Goal: Task Accomplishment & Management: Manage account settings

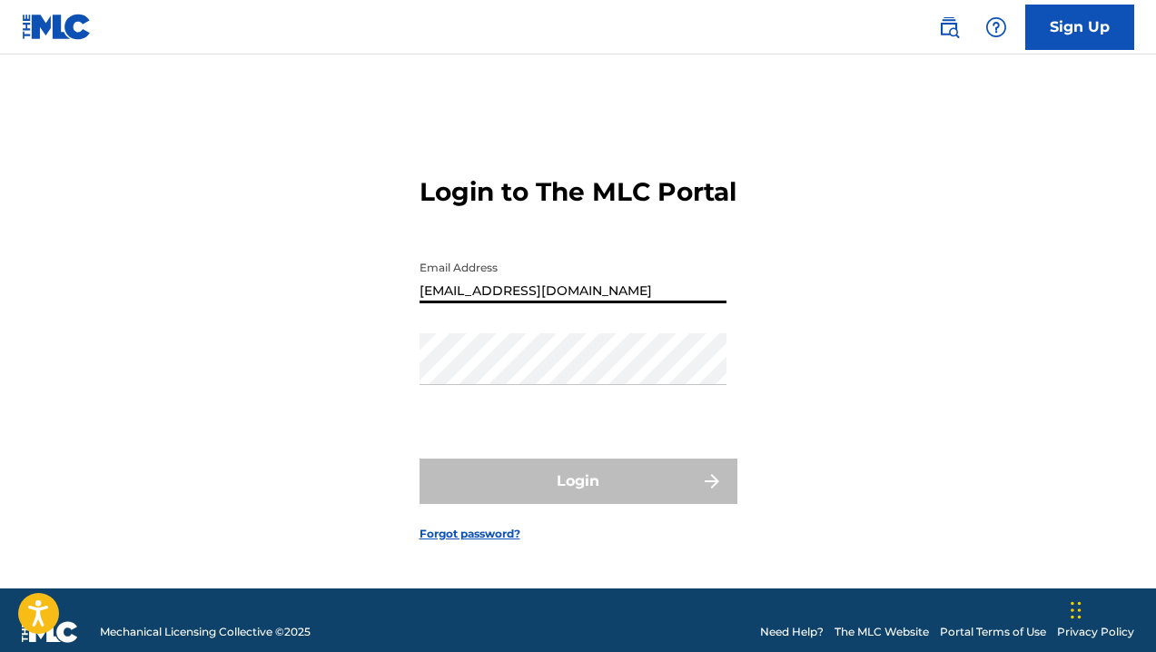
type input "[EMAIL_ADDRESS][DOMAIN_NAME]"
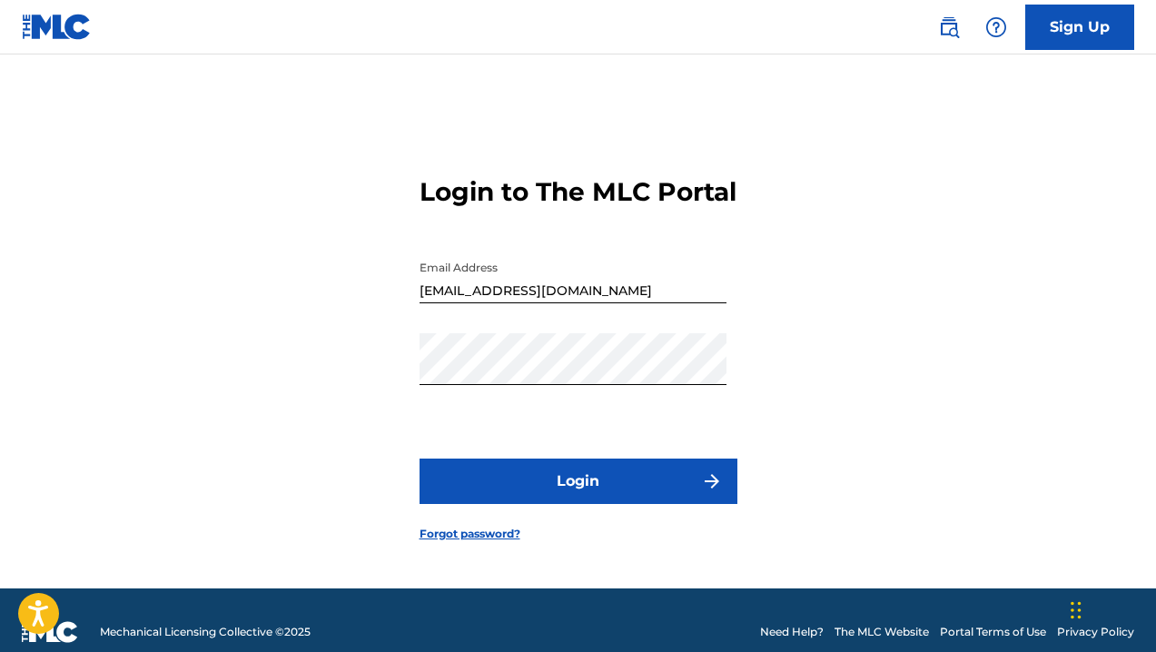
click at [569, 504] on button "Login" at bounding box center [579, 481] width 318 height 45
click at [566, 496] on button "Login" at bounding box center [579, 481] width 318 height 45
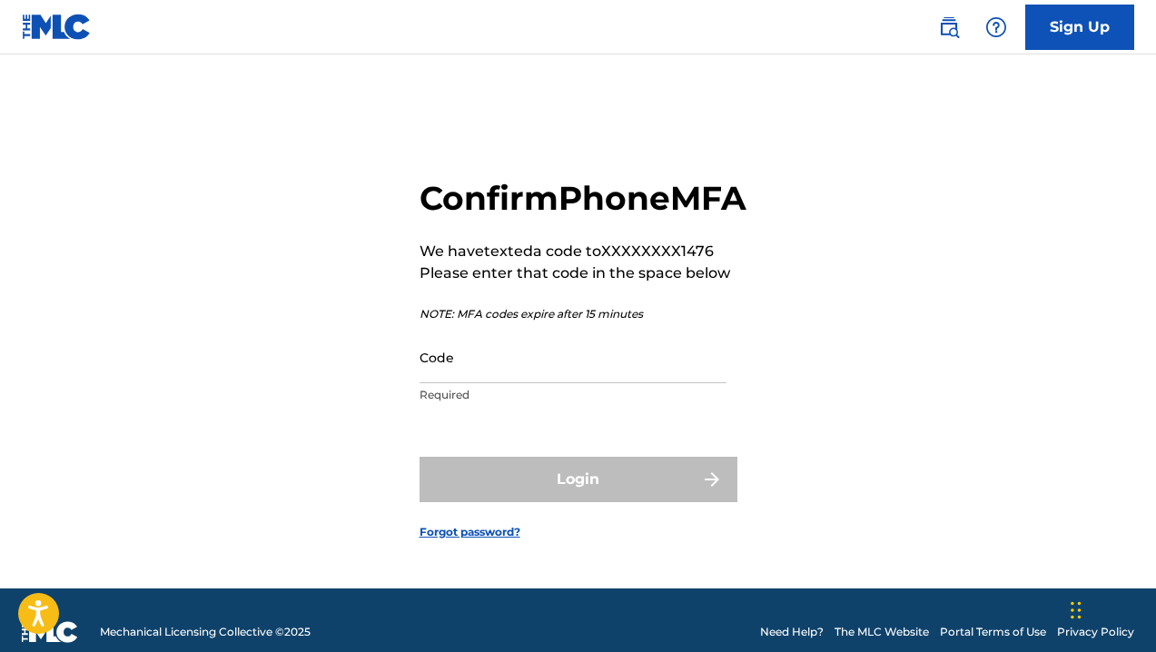
click at [516, 491] on div "Login" at bounding box center [579, 479] width 318 height 45
click at [601, 496] on div "Login" at bounding box center [579, 479] width 318 height 45
click at [441, 383] on input "Code" at bounding box center [573, 358] width 307 height 52
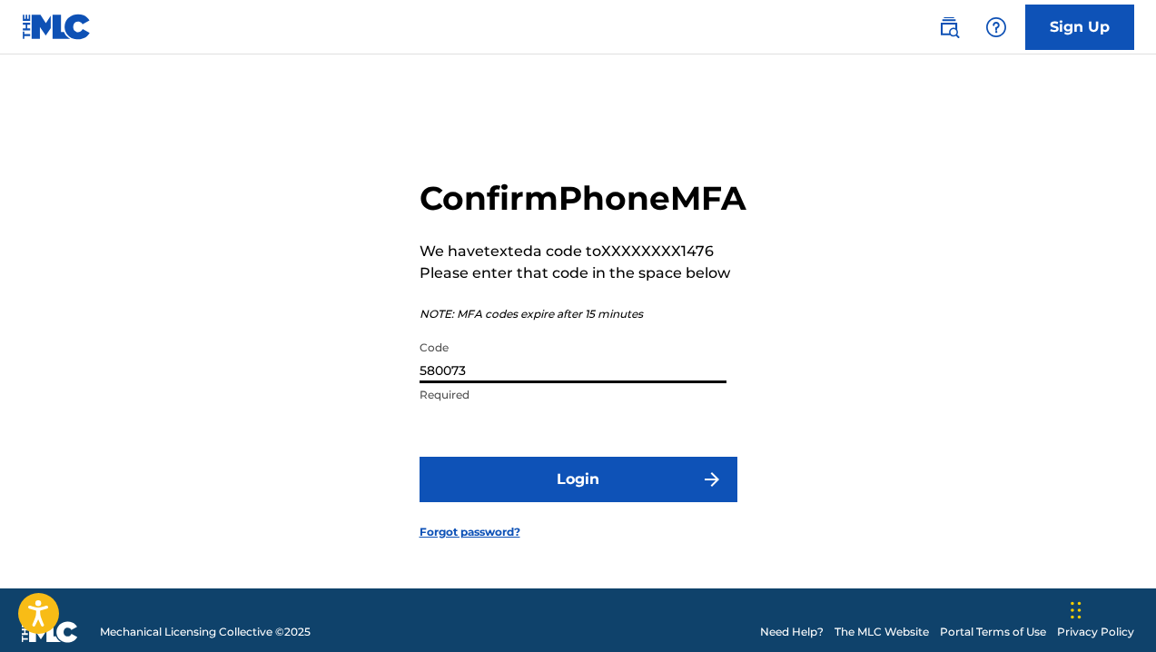
type input "580073"
click at [606, 499] on button "Login" at bounding box center [579, 479] width 318 height 45
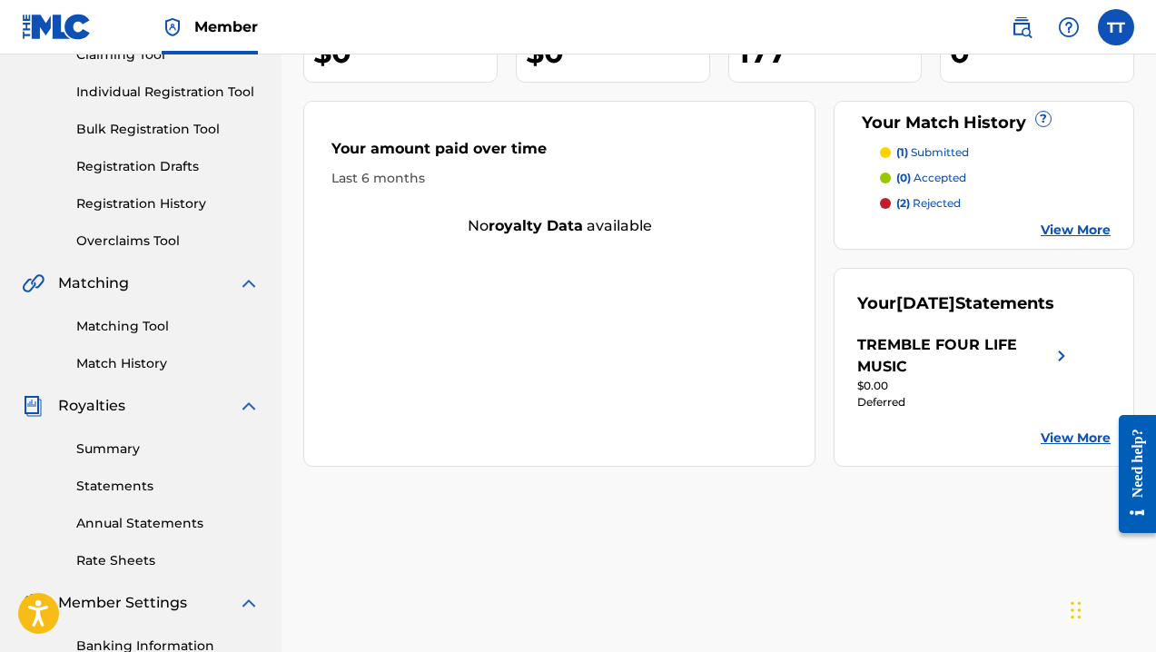
scroll to position [216, 0]
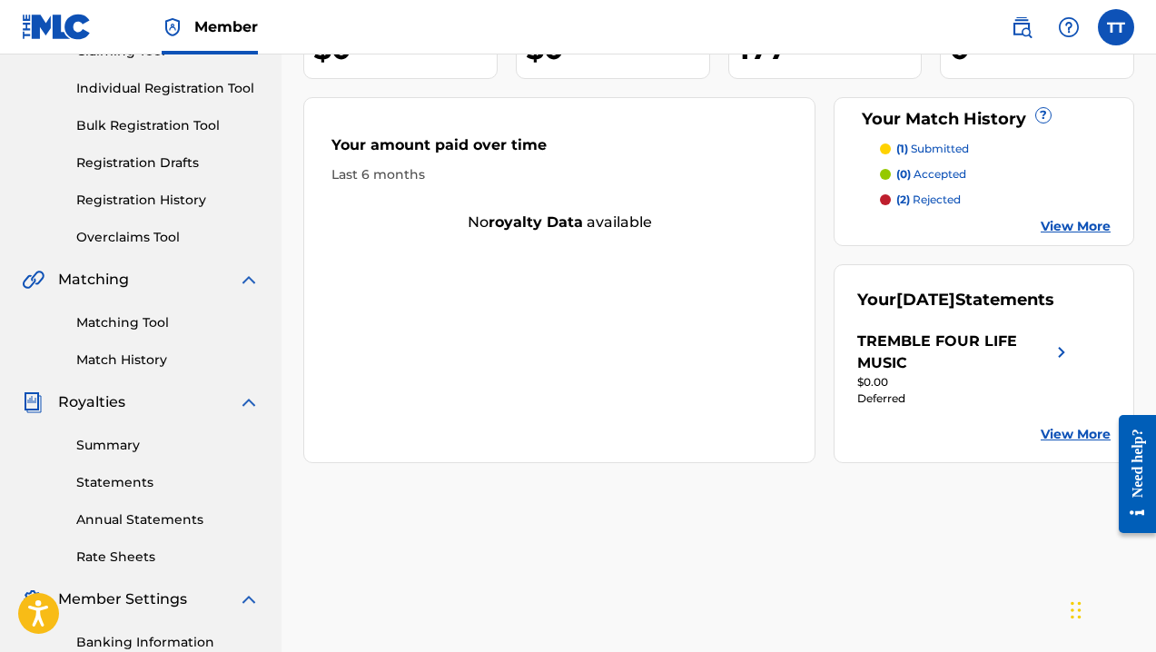
click at [138, 476] on link "Statements" at bounding box center [167, 482] width 183 height 19
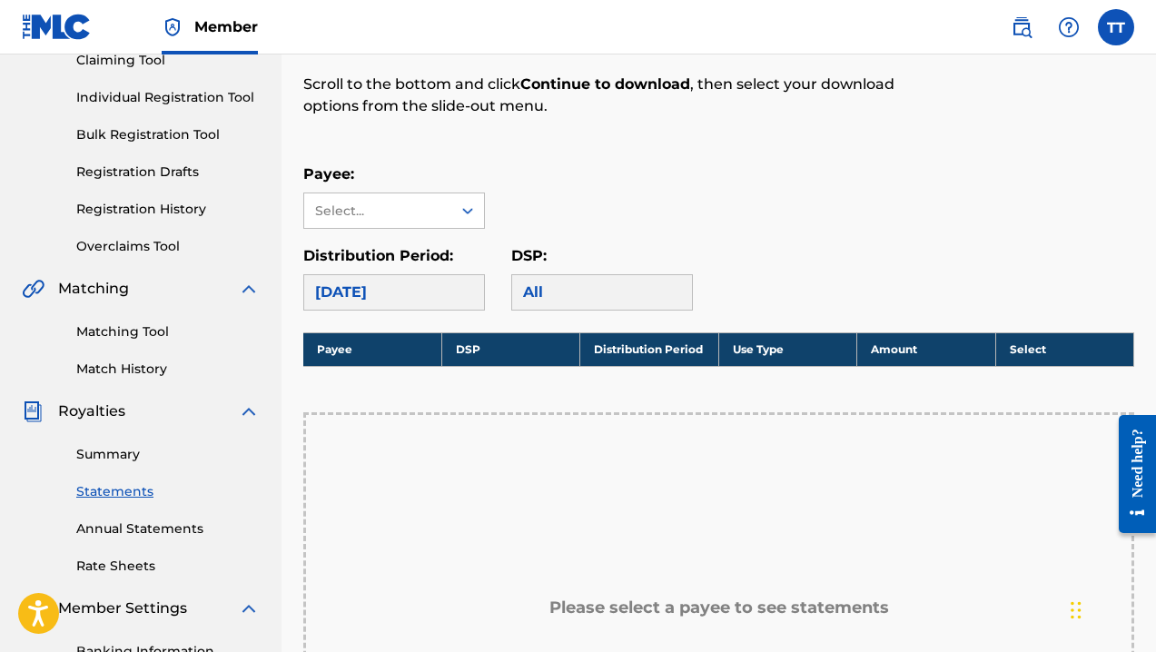
scroll to position [223, 0]
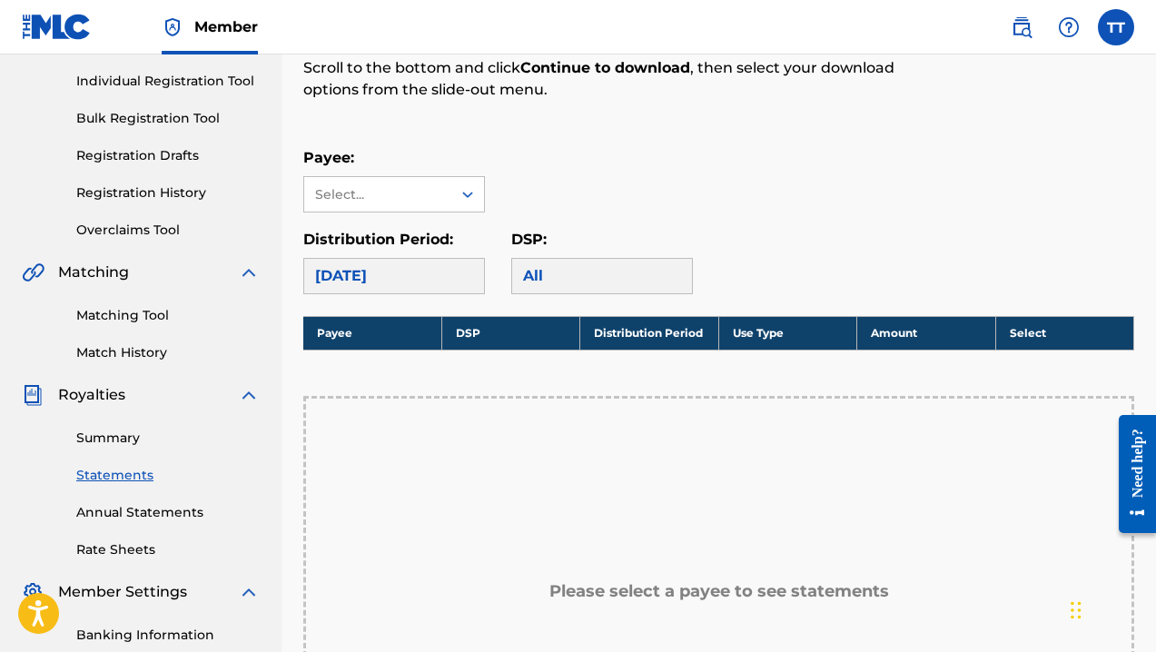
click at [459, 267] on div "[DATE]" at bounding box center [394, 276] width 182 height 36
click at [475, 272] on div "[DATE]" at bounding box center [394, 276] width 182 height 36
click at [126, 517] on link "Annual Statements" at bounding box center [167, 512] width 183 height 19
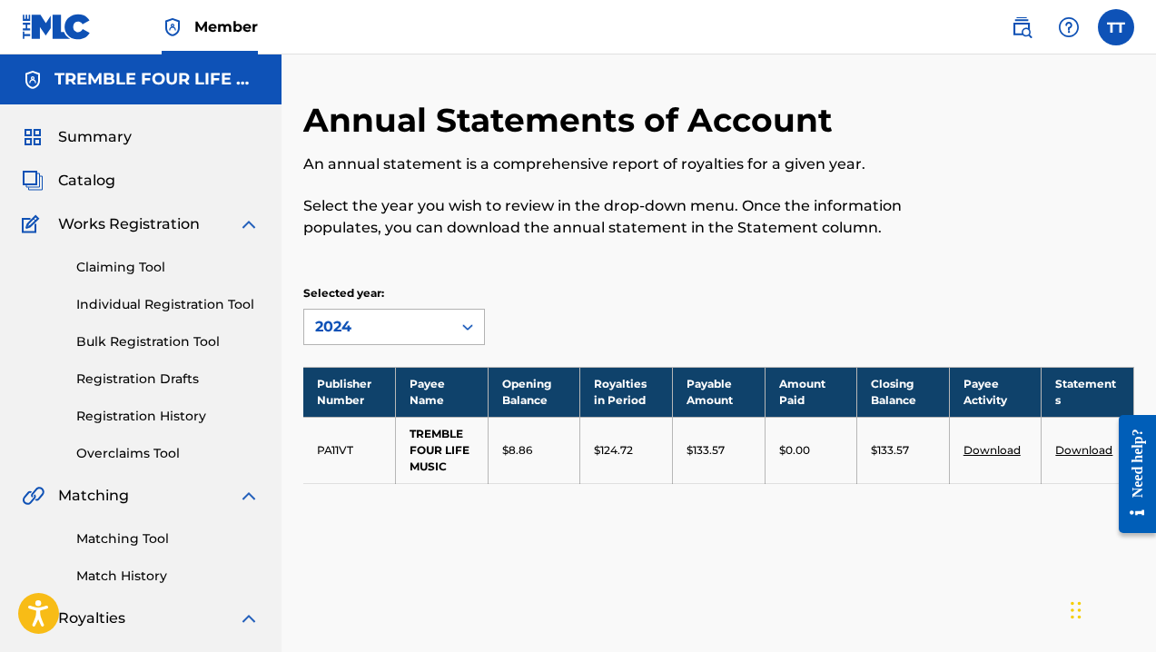
click at [470, 326] on icon at bounding box center [467, 327] width 11 height 6
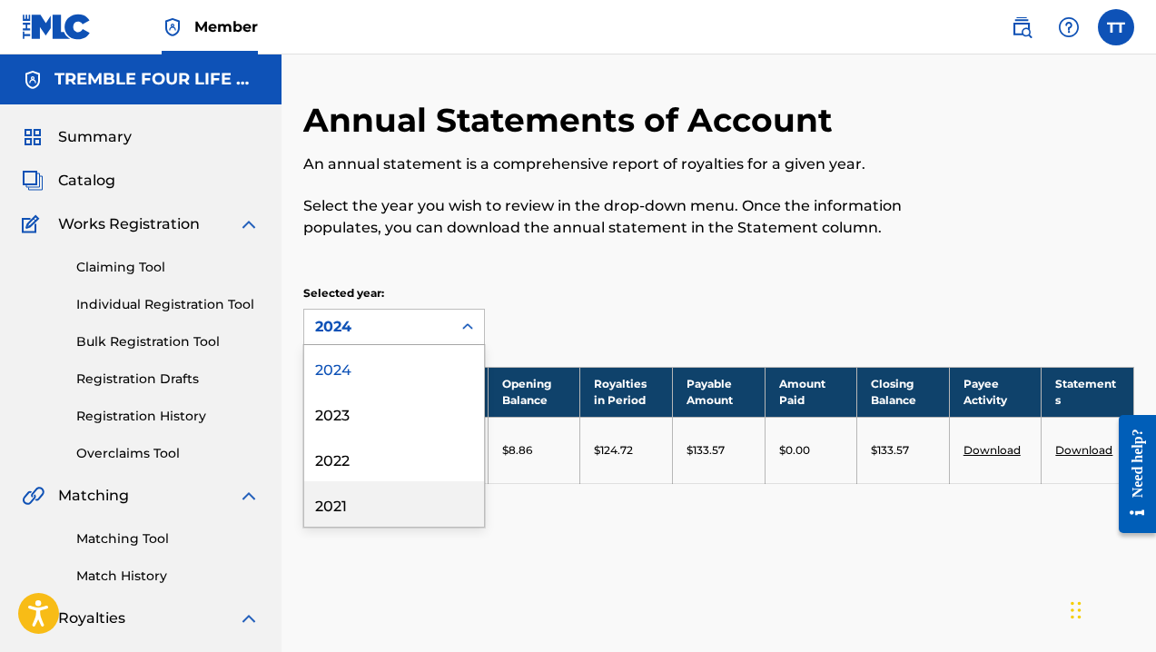
click at [404, 504] on div "2021" at bounding box center [394, 503] width 180 height 45
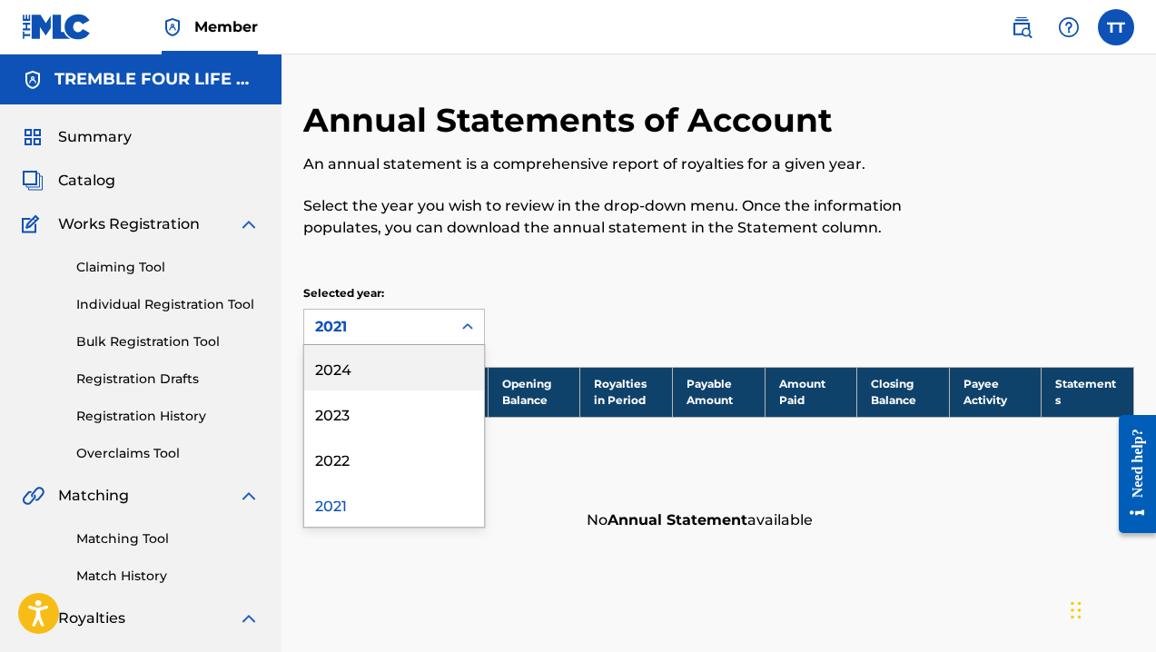
click at [470, 320] on icon at bounding box center [468, 327] width 18 height 18
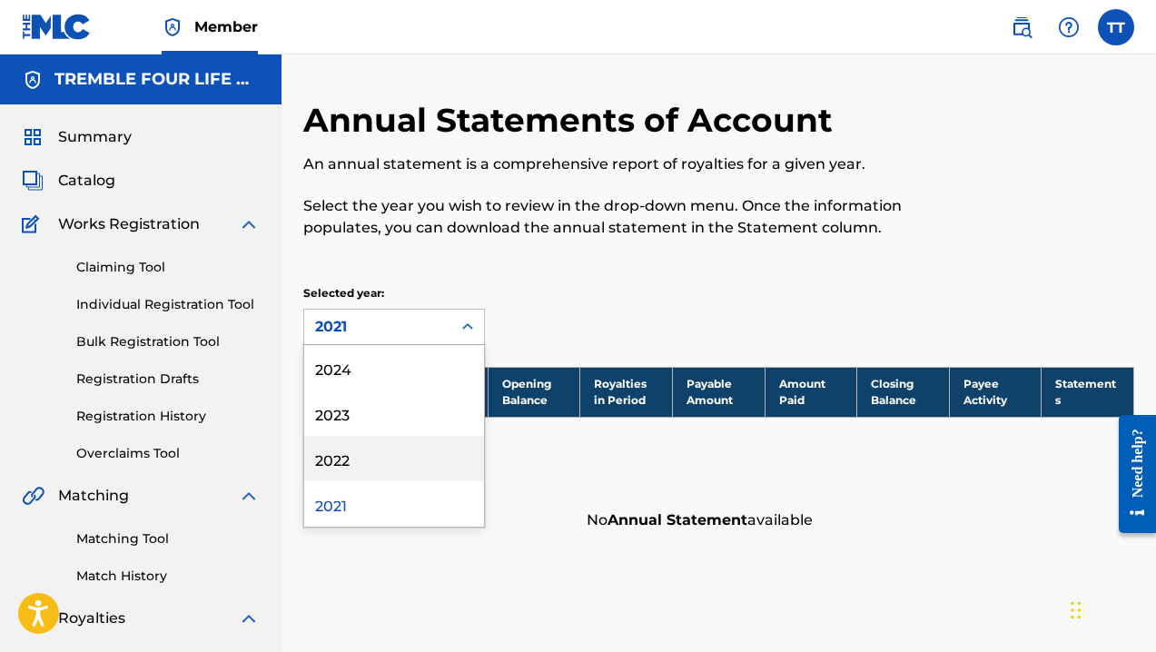
click at [437, 460] on div "2022" at bounding box center [394, 458] width 180 height 45
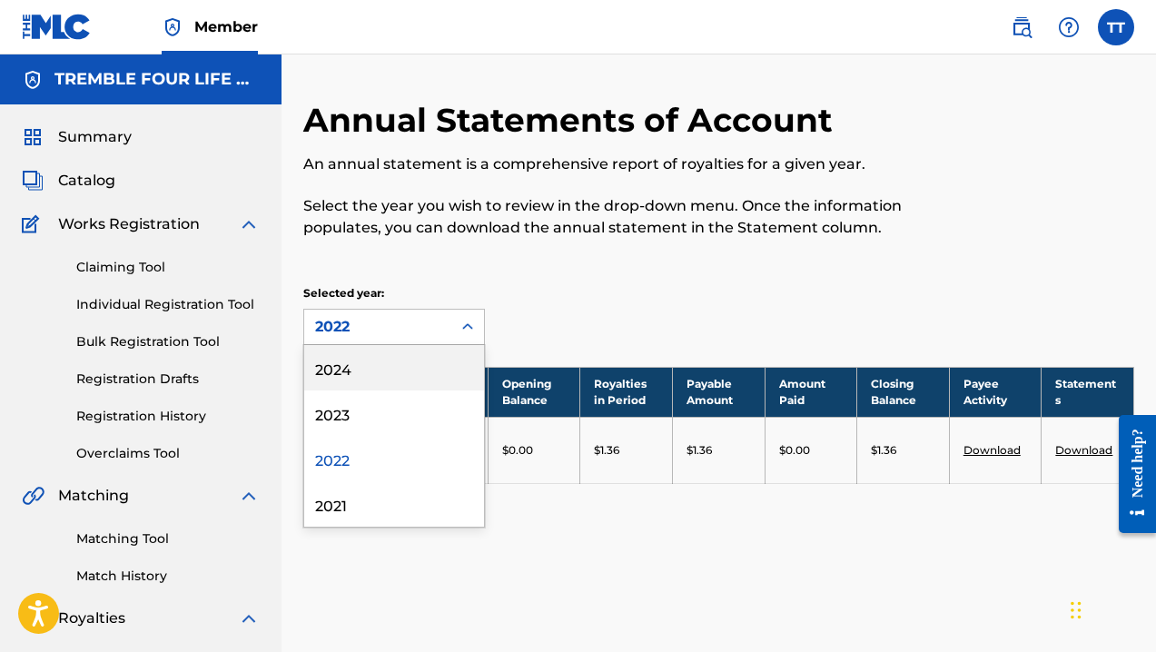
click at [470, 324] on icon at bounding box center [468, 327] width 18 height 18
click at [414, 370] on div "2024" at bounding box center [394, 367] width 180 height 45
click at [464, 323] on icon at bounding box center [468, 327] width 18 height 18
click at [448, 365] on div "2024" at bounding box center [394, 367] width 180 height 45
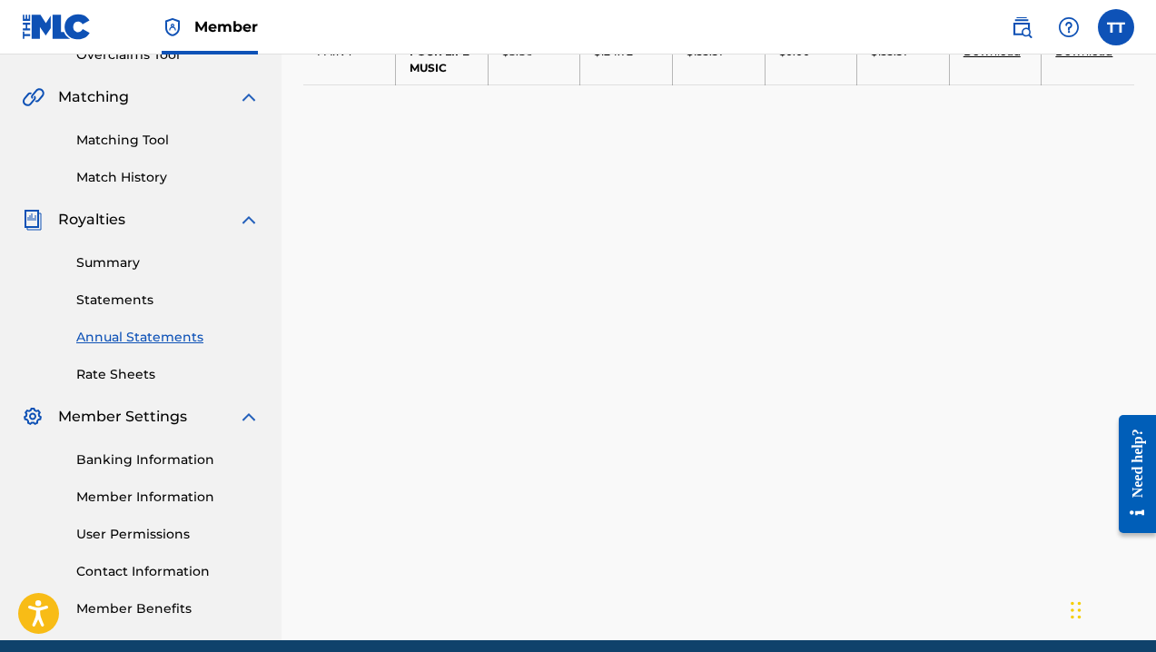
scroll to position [461, 0]
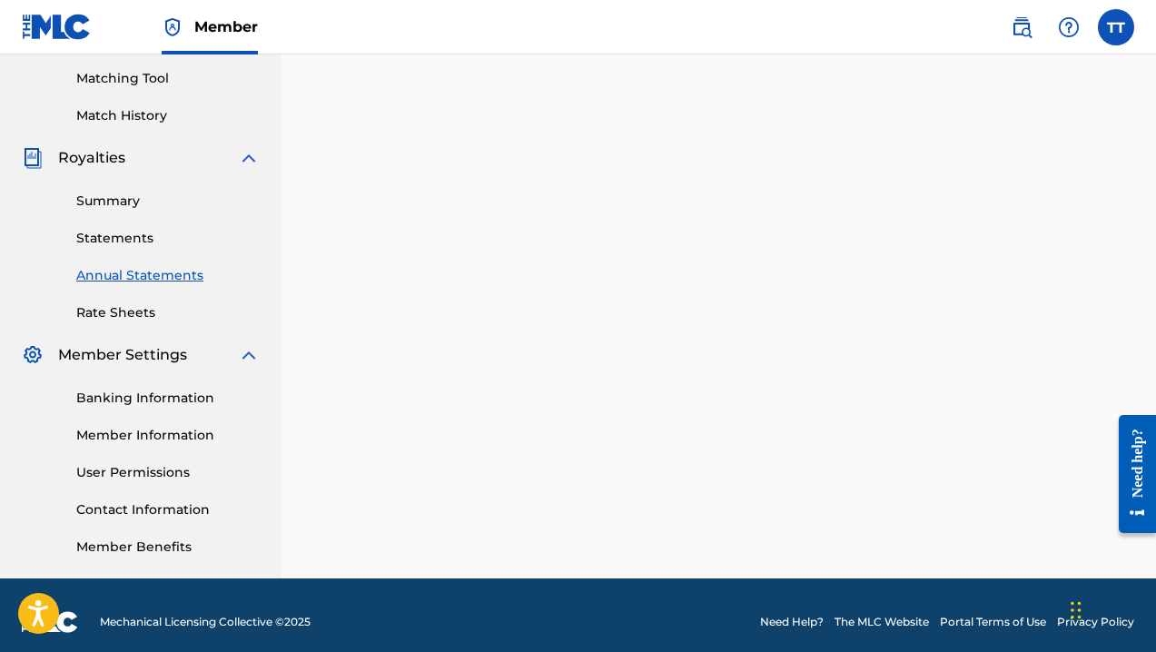
click at [171, 397] on link "Banking Information" at bounding box center [167, 398] width 183 height 19
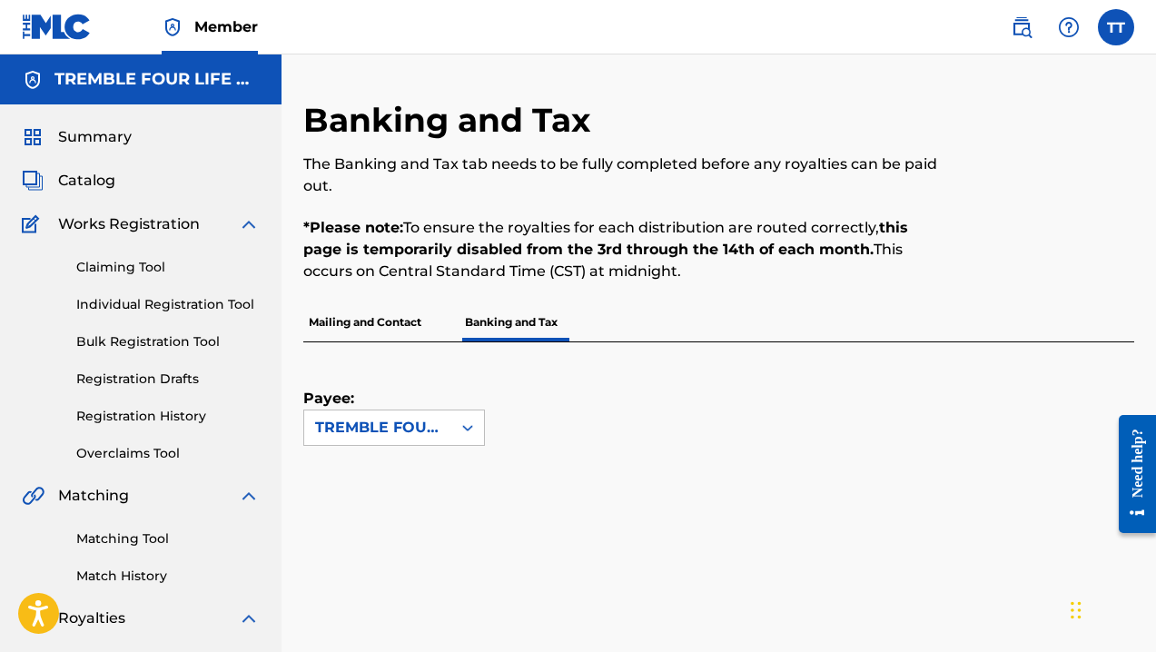
click at [514, 324] on p "Banking and Tax" at bounding box center [512, 322] width 104 height 38
click at [514, 319] on p "Banking and Tax" at bounding box center [512, 322] width 104 height 38
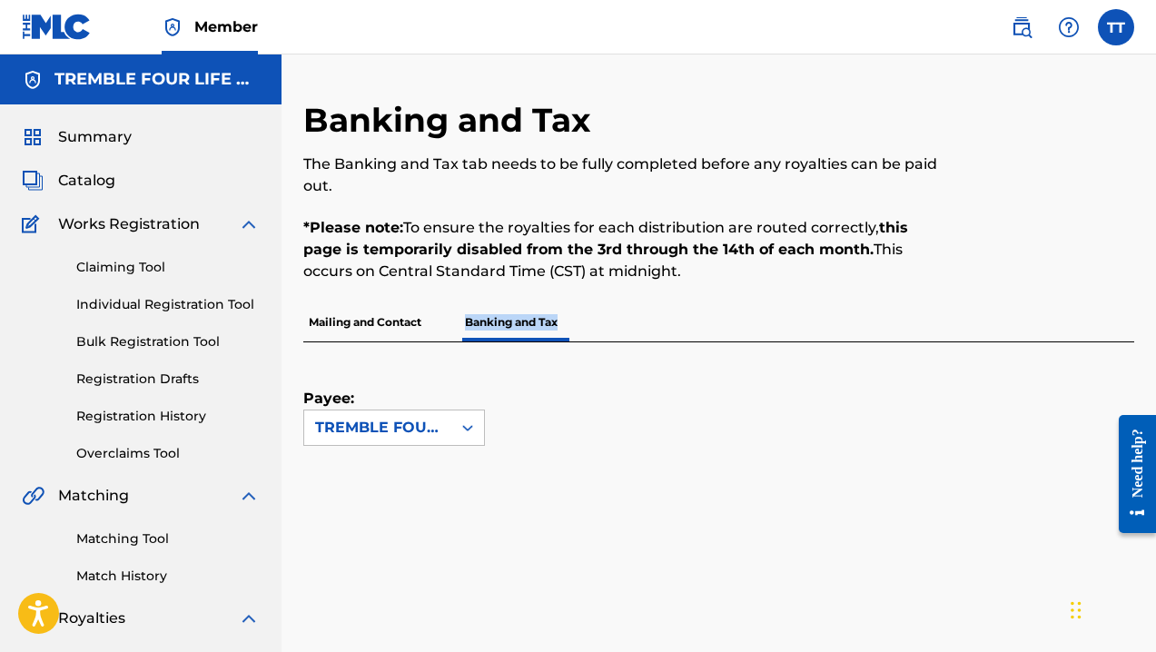
click at [514, 319] on p "Banking and Tax" at bounding box center [512, 322] width 104 height 38
click at [371, 322] on p "Mailing and Contact" at bounding box center [365, 322] width 124 height 38
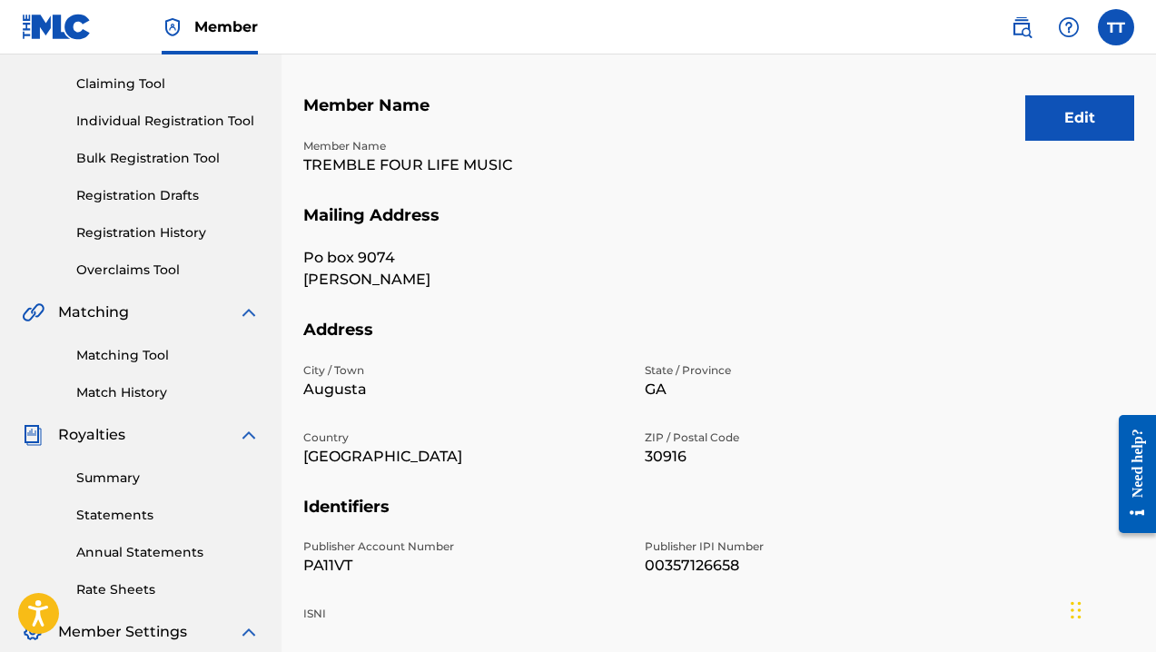
scroll to position [119, 0]
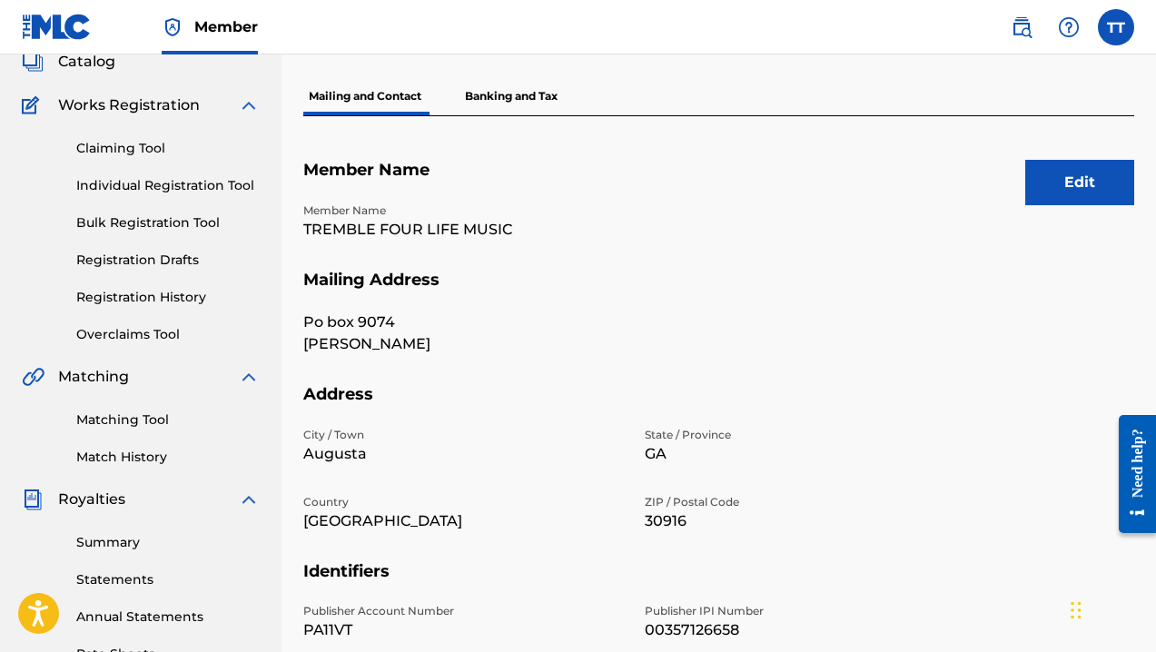
click at [1096, 182] on button "Edit" at bounding box center [1080, 182] width 109 height 45
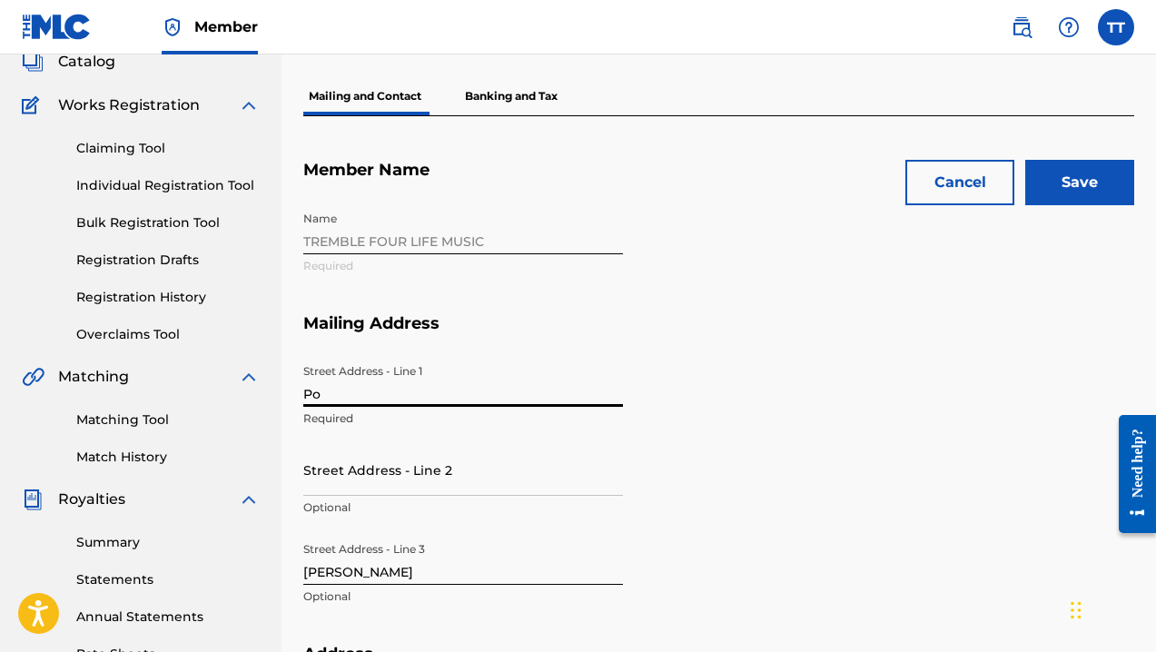
type input "P"
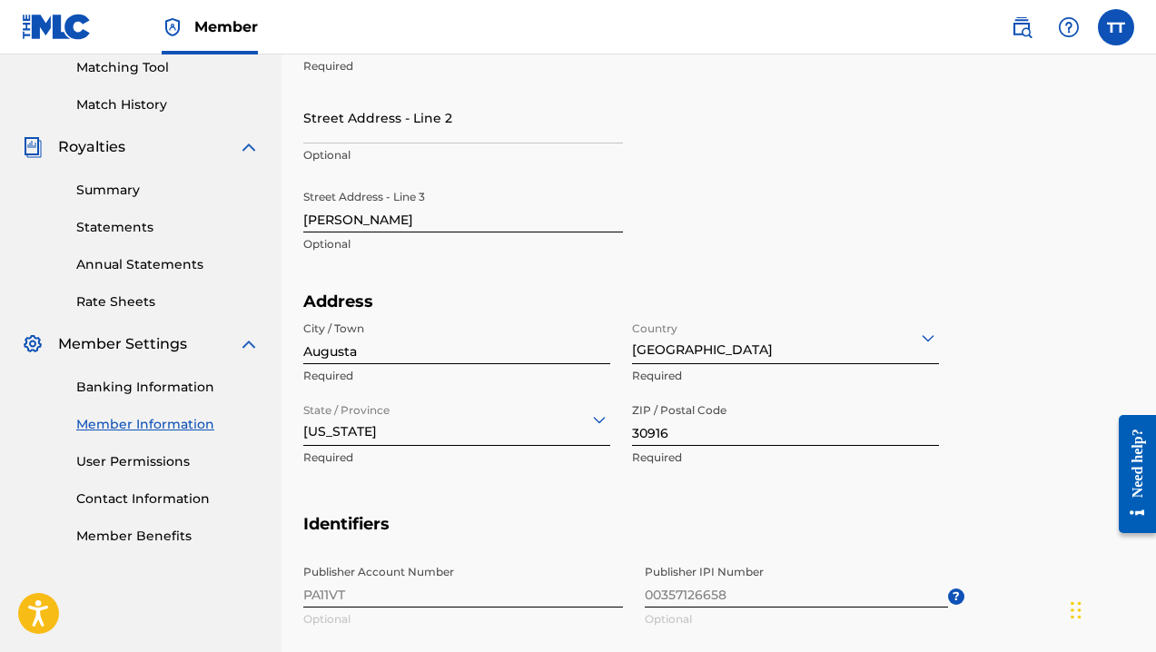
scroll to position [426, 0]
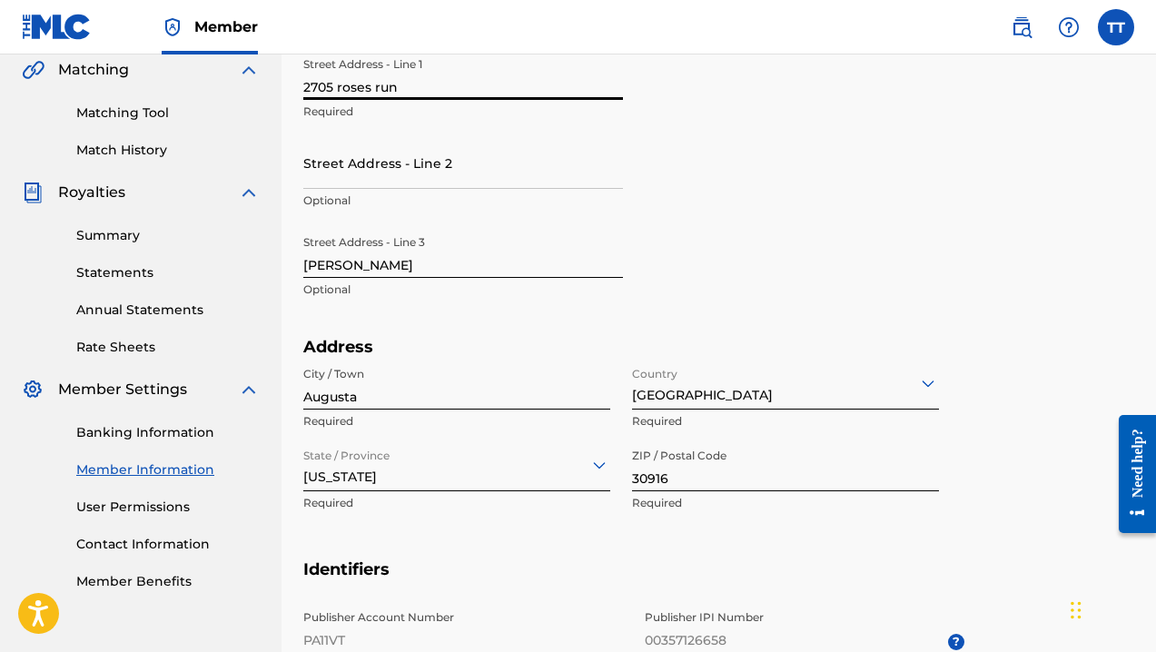
type input "2705 roses run"
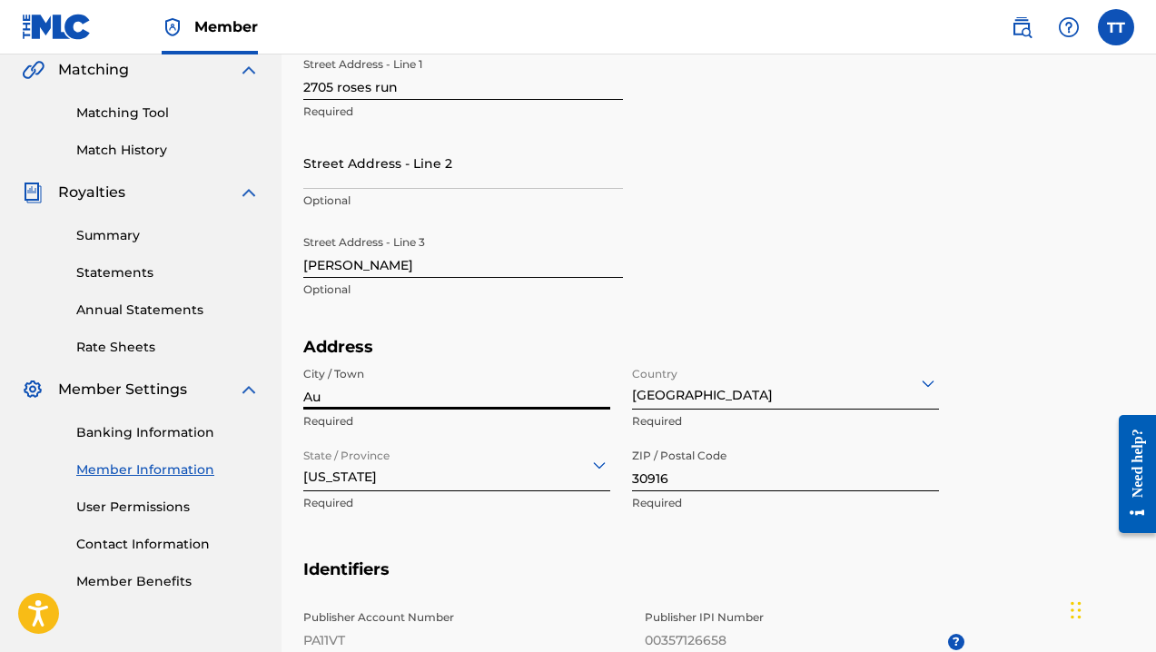
type input "A"
type input "aiken"
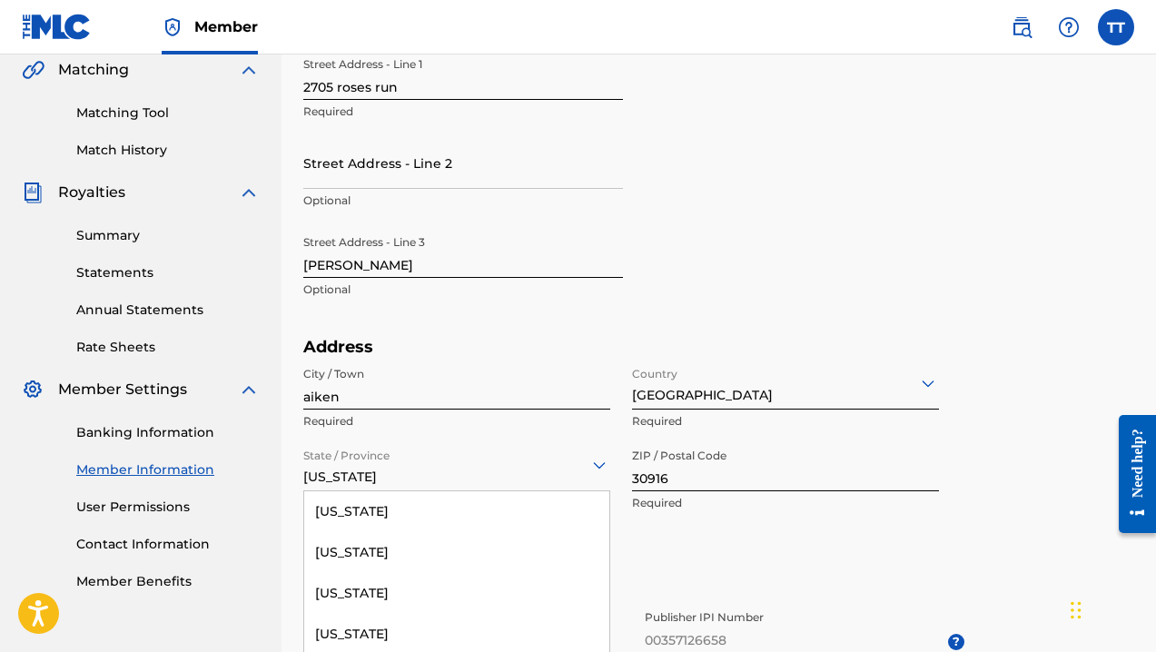
scroll to position [537, 0]
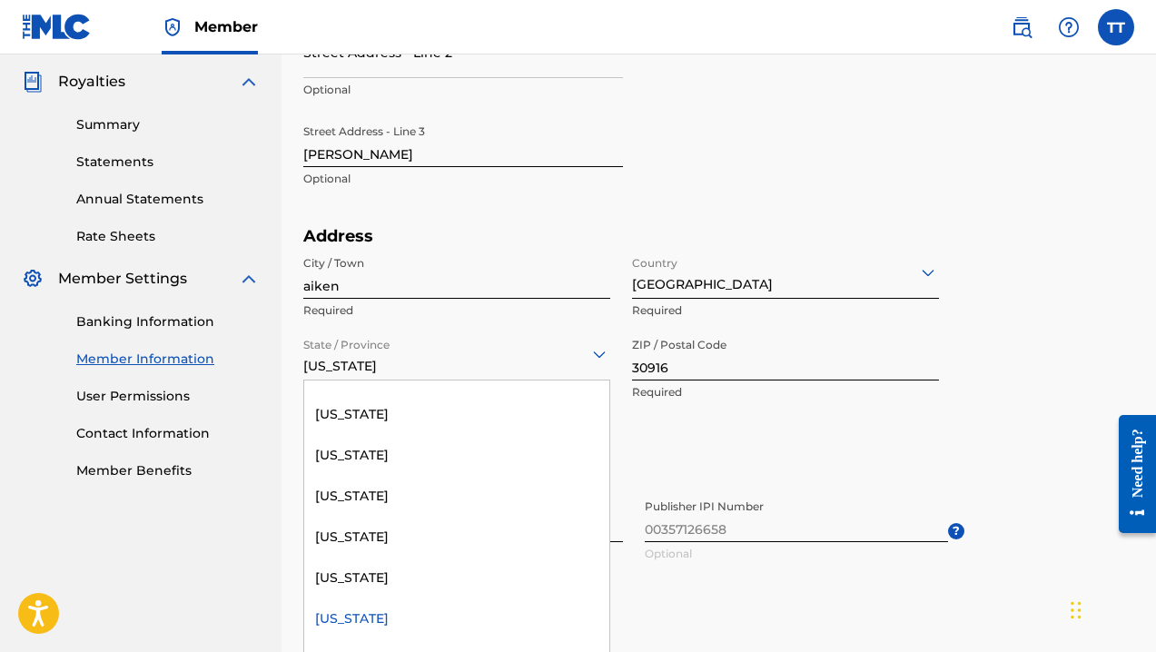
click at [610, 381] on div "[US_STATE] selected, 12 of 57. 57 results available. Use Up and Down to choose …" at bounding box center [456, 355] width 307 height 52
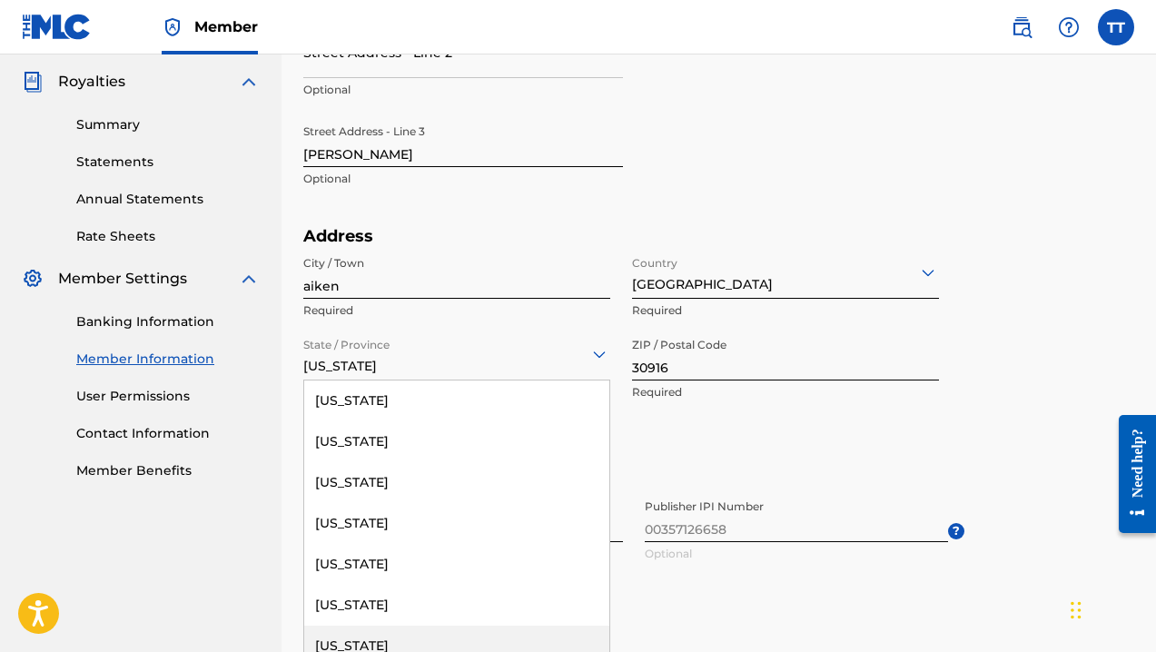
scroll to position [235, 0]
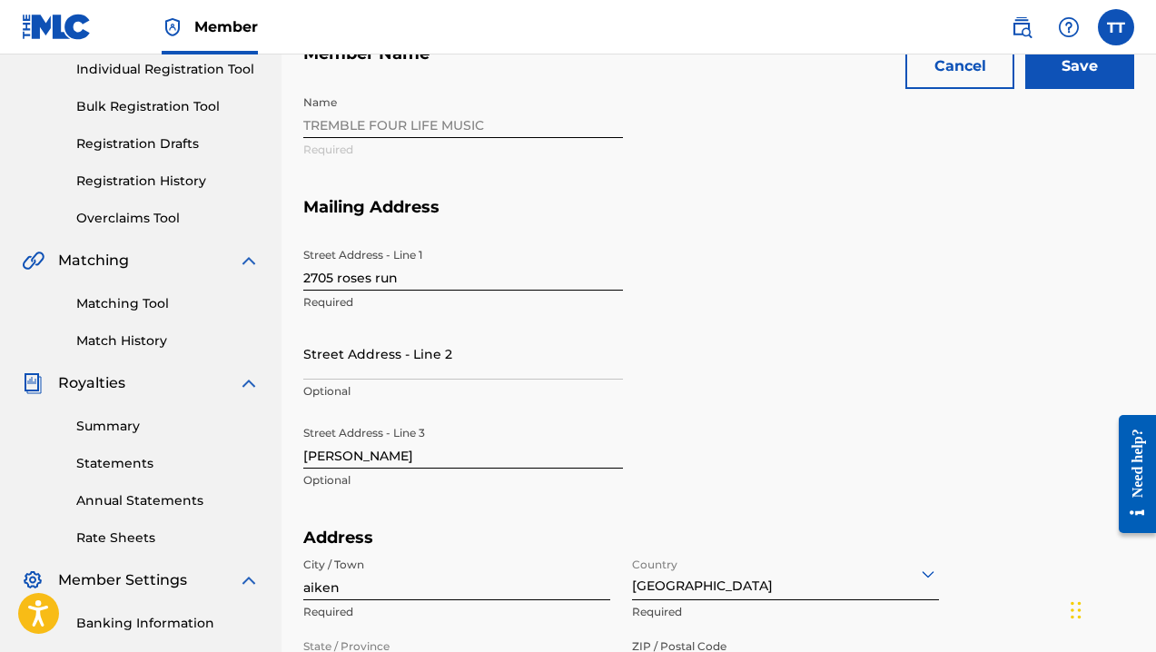
click at [976, 403] on div "Cancel Save Member Name Name TREMBLE FOUR LIFE MUSIC Required Mailing Address S…" at bounding box center [718, 605] width 831 height 1211
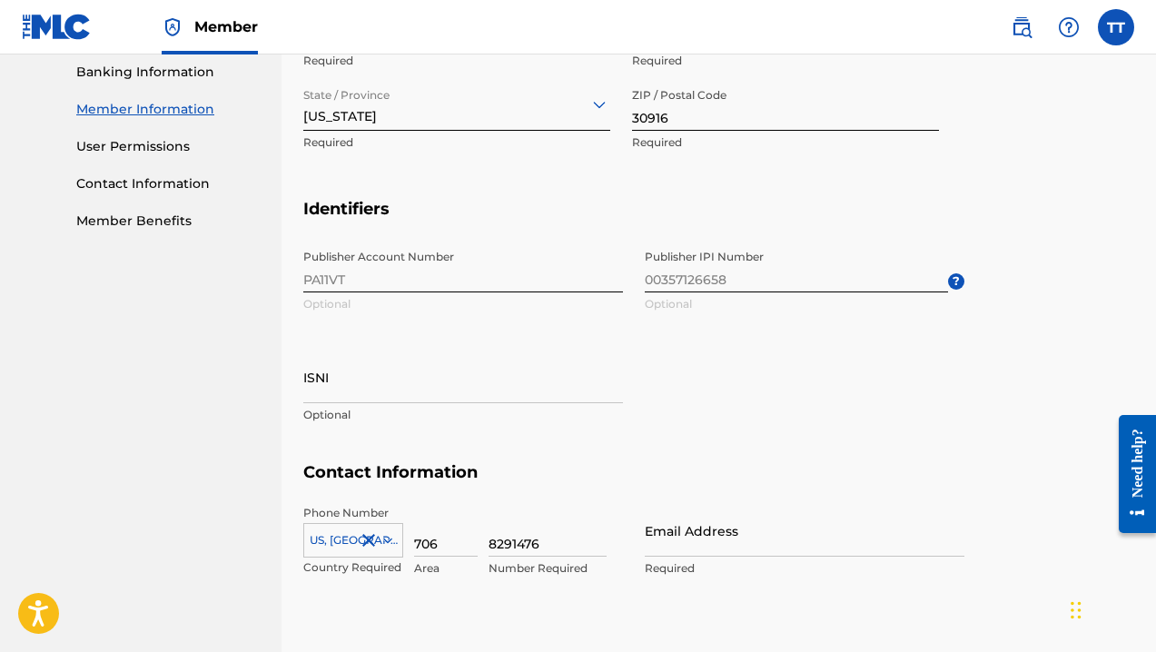
scroll to position [664, 0]
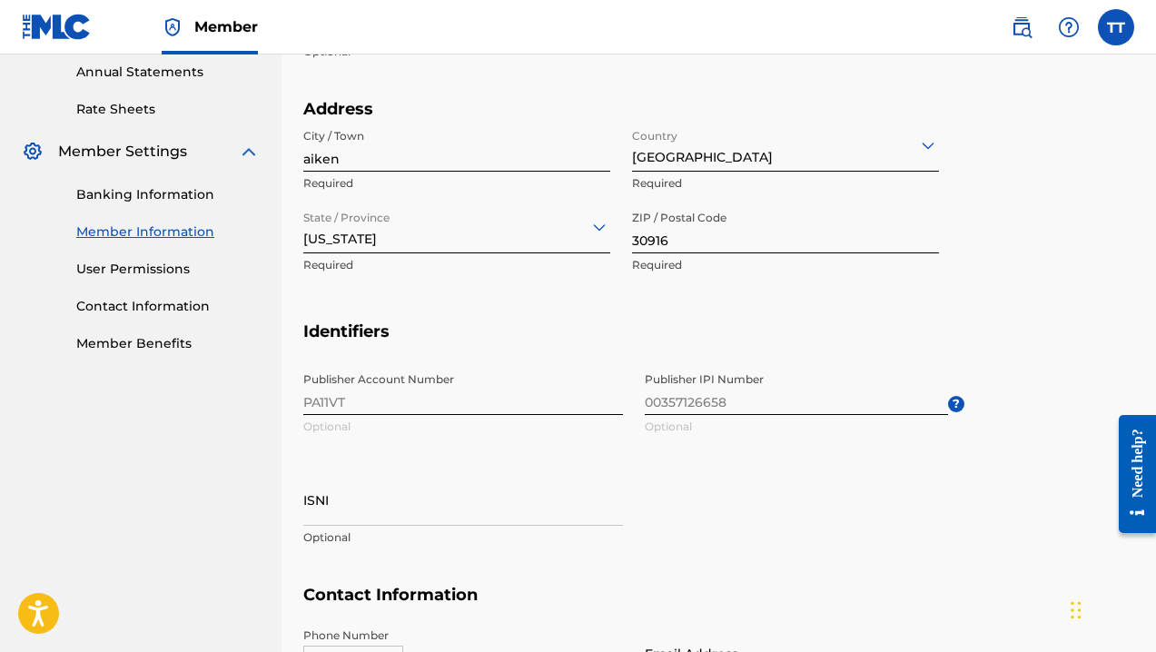
click at [592, 227] on icon at bounding box center [600, 227] width 22 height 22
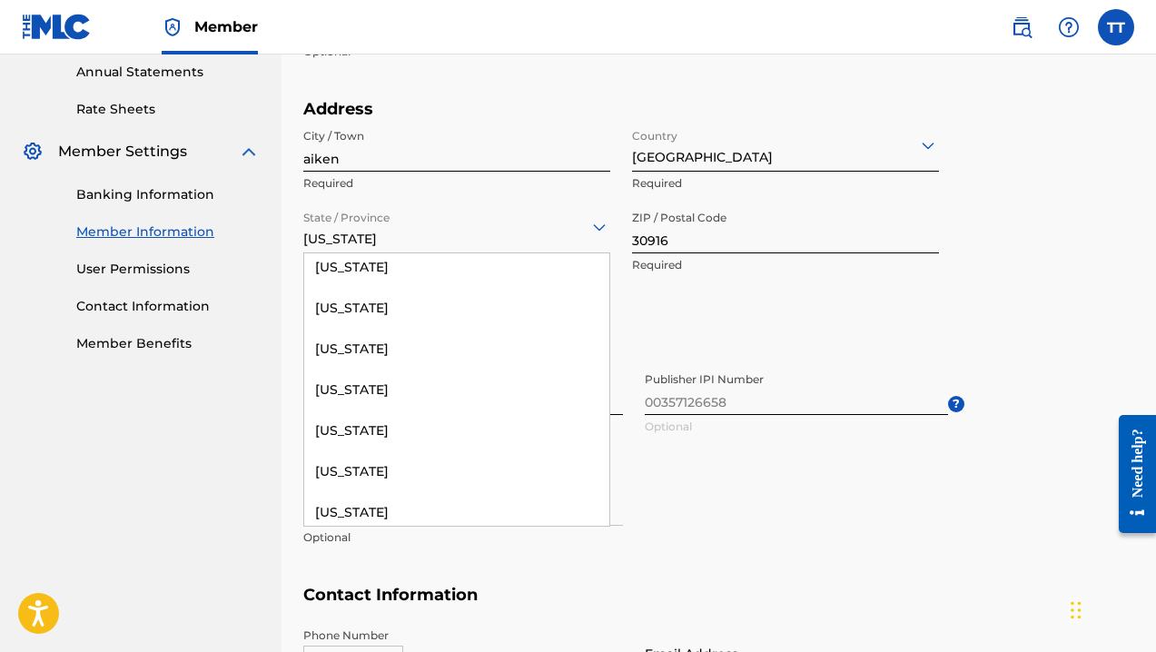
scroll to position [1731, 0]
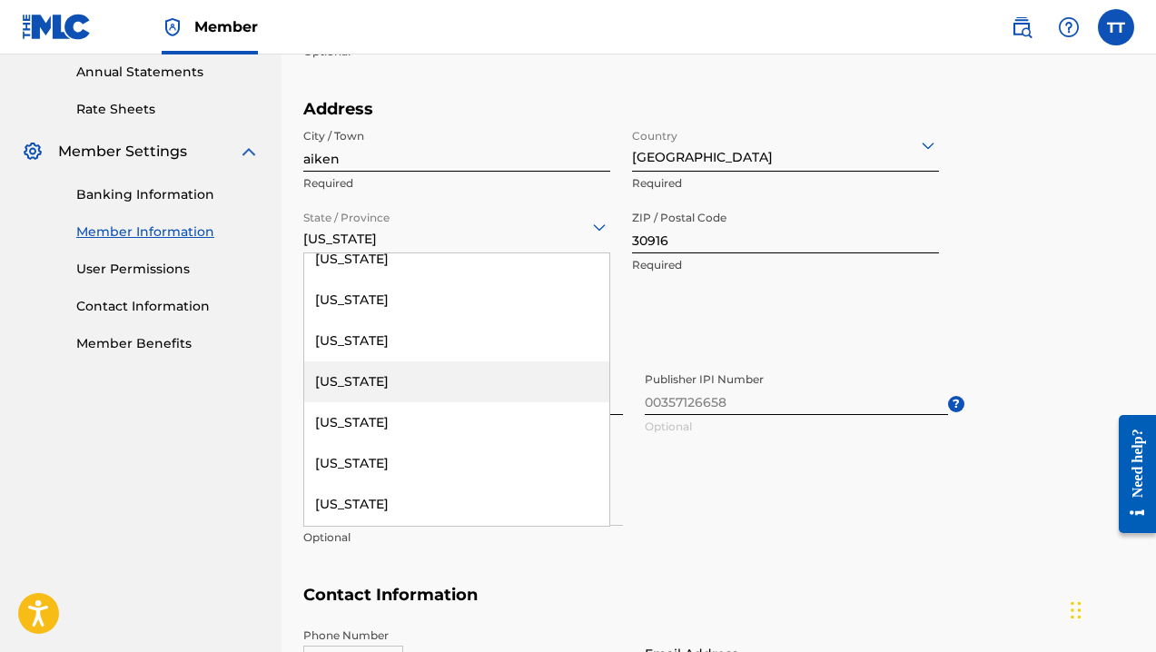
click at [421, 366] on div "[US_STATE]" at bounding box center [456, 382] width 305 height 41
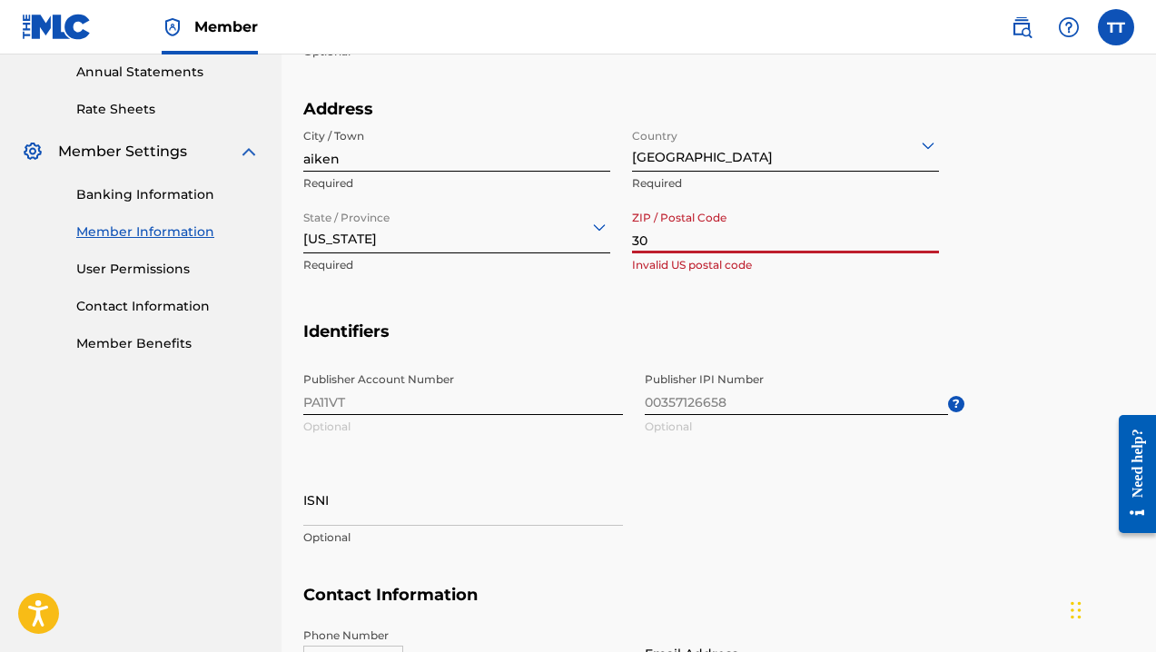
type input "3"
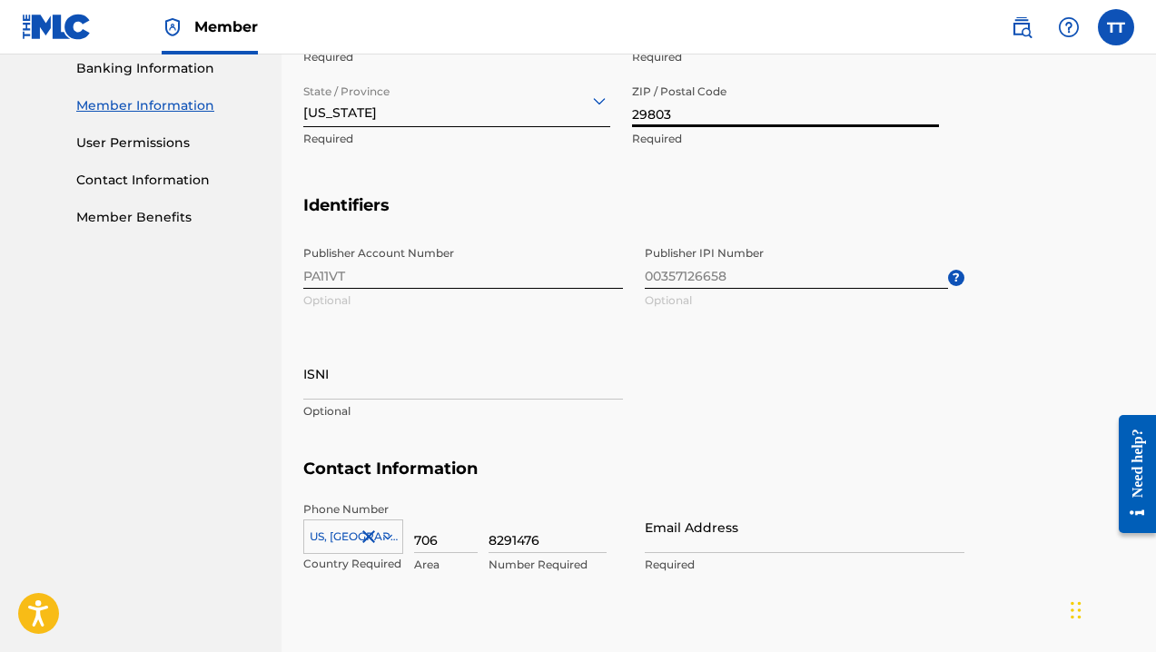
scroll to position [803, 0]
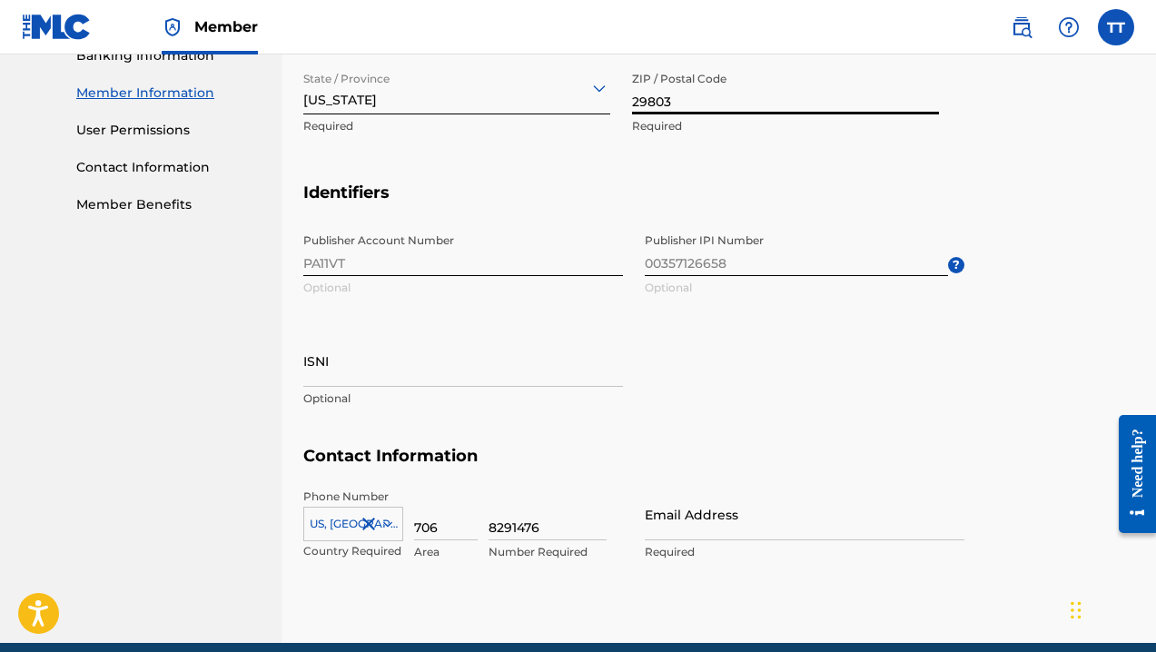
type input "29803"
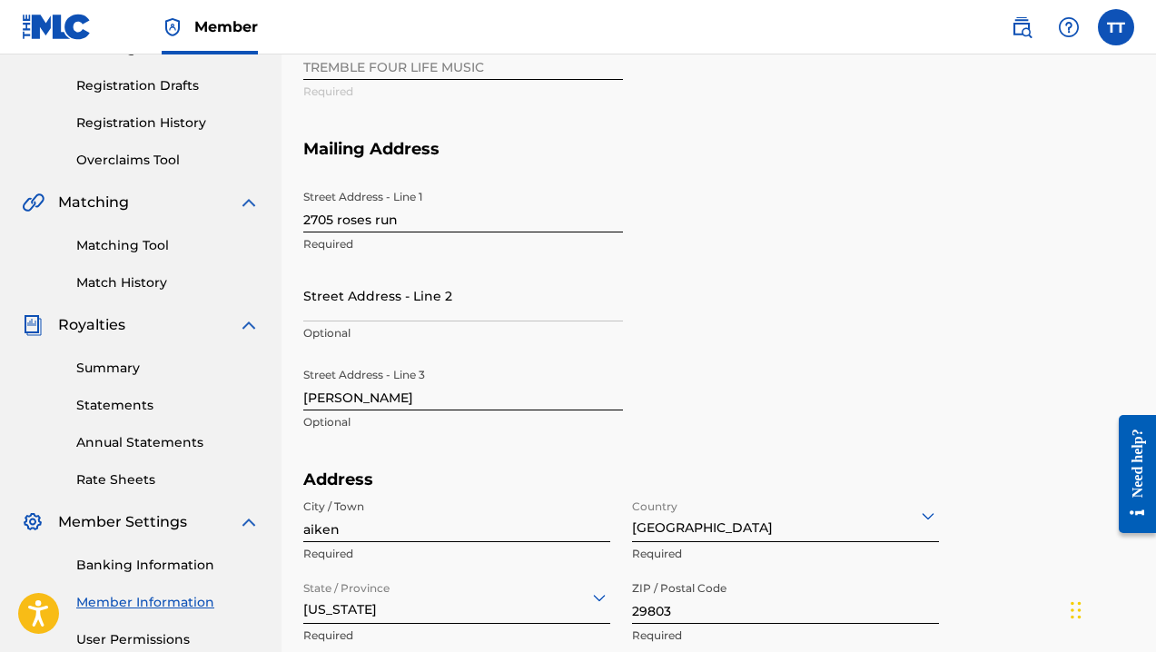
scroll to position [69, 0]
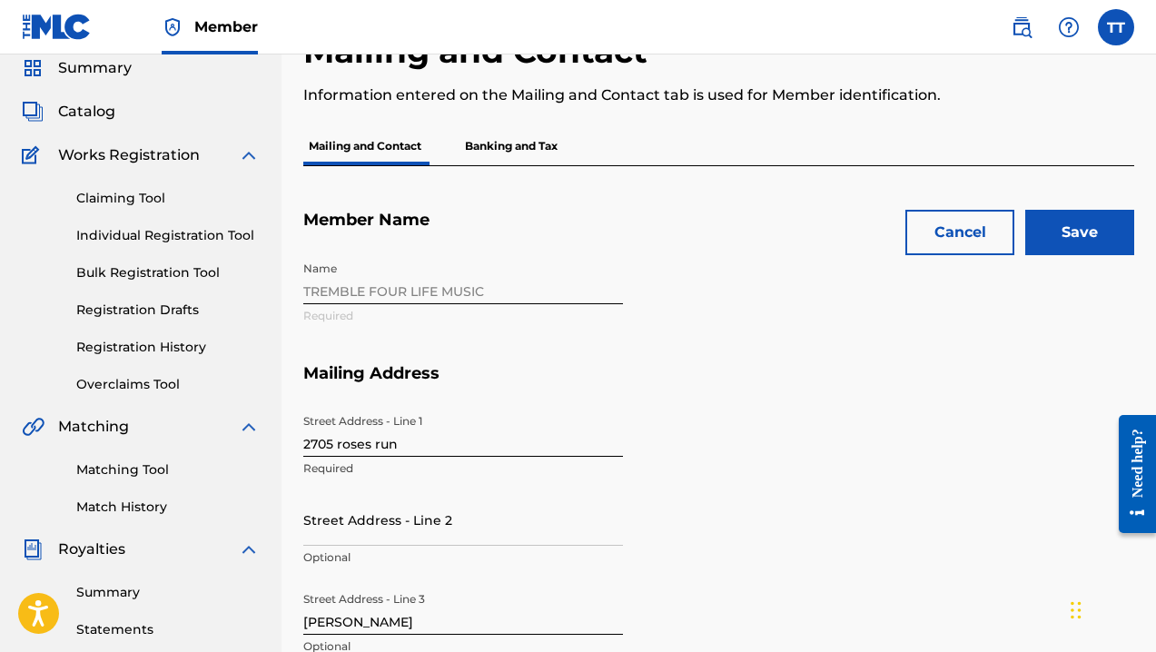
type input "[EMAIL_ADDRESS][DOMAIN_NAME]"
click at [1092, 227] on input "Save" at bounding box center [1080, 232] width 109 height 45
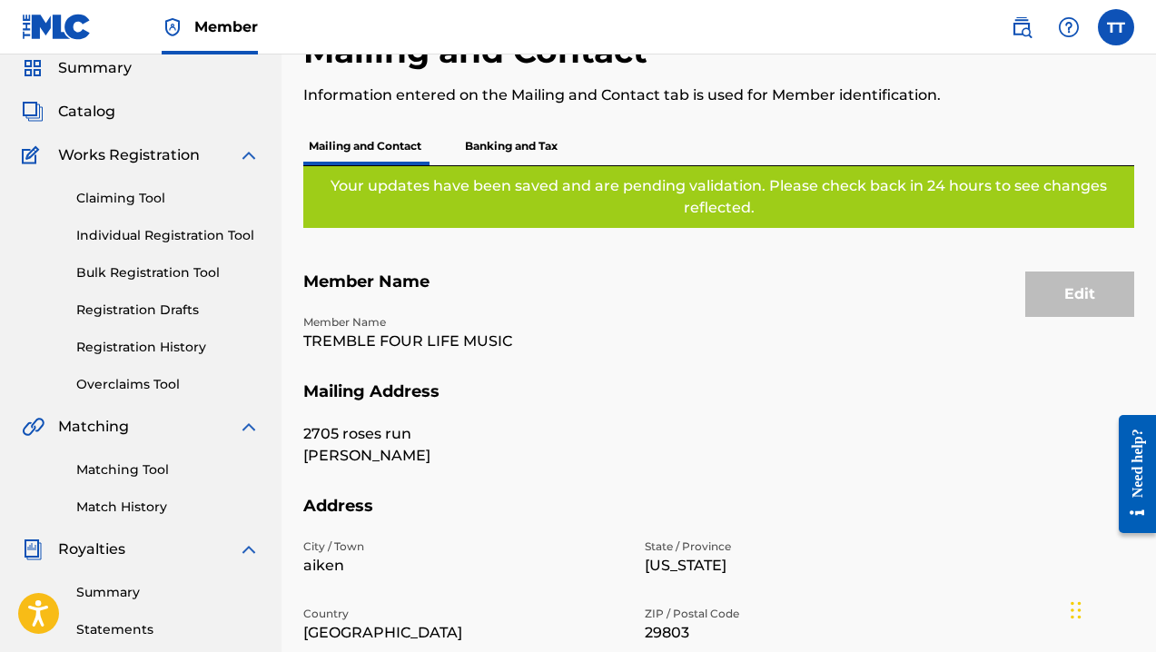
click at [505, 144] on p "Banking and Tax" at bounding box center [512, 146] width 104 height 38
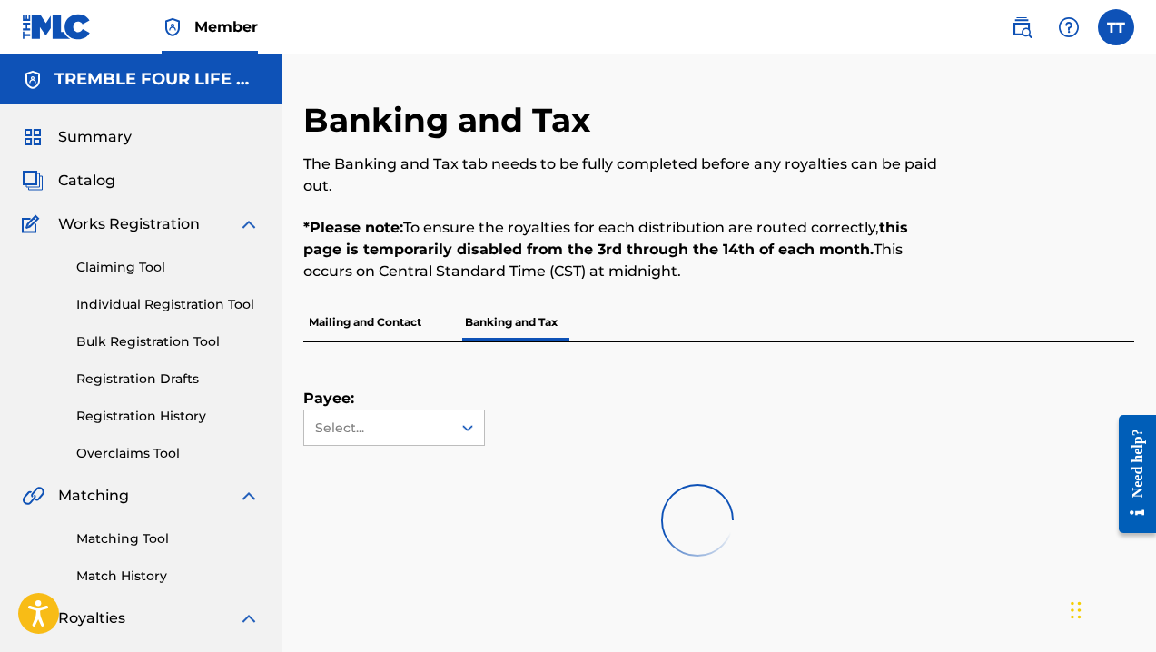
click at [505, 144] on div "Banking and Tax The Banking and Tax tab needs to be fully completed before any …" at bounding box center [623, 201] width 640 height 203
click at [478, 426] on div at bounding box center [467, 427] width 33 height 33
click at [441, 480] on div "TREMBLE FOUR LIFE MUSIC" at bounding box center [394, 479] width 180 height 67
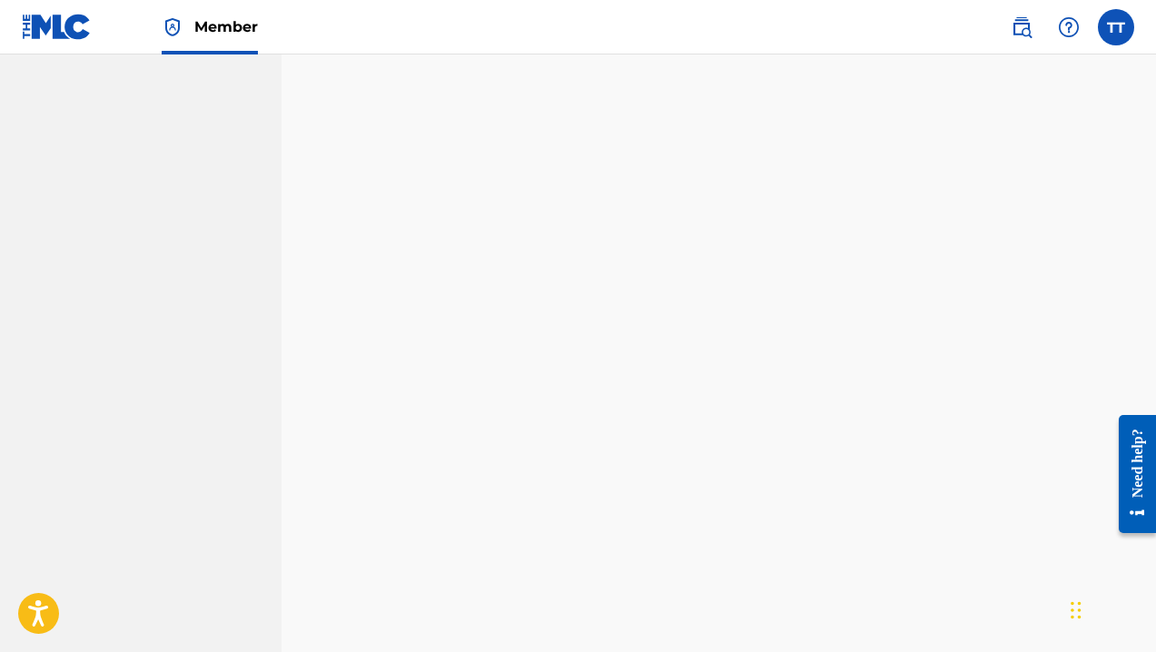
scroll to position [474, 0]
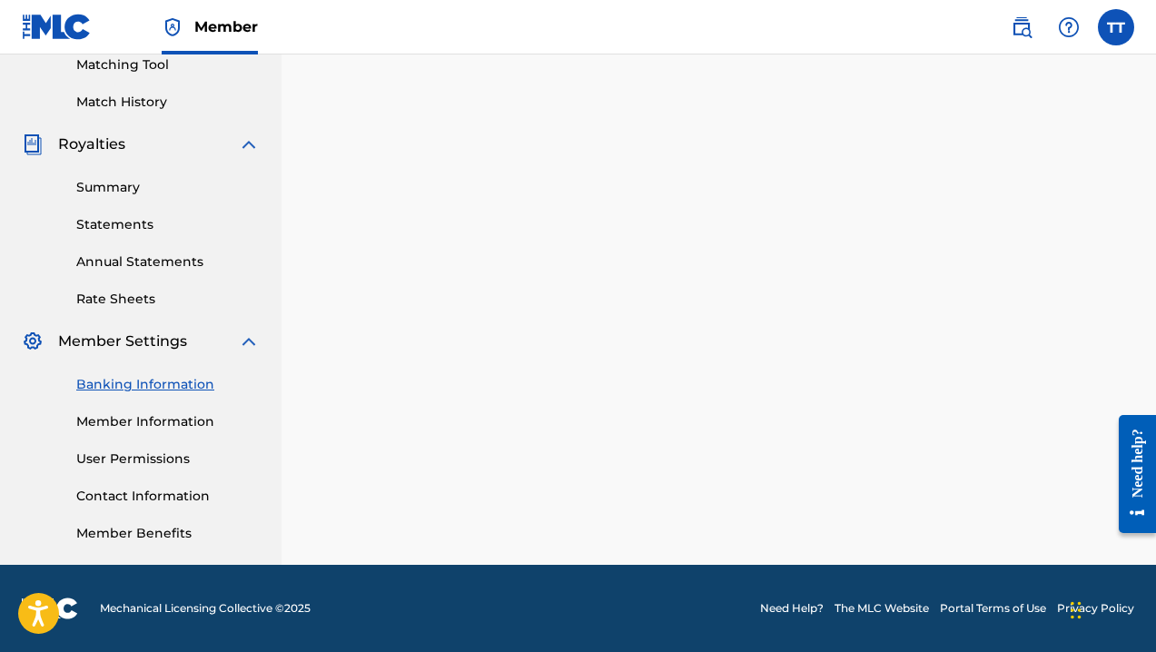
click at [144, 380] on link "Banking Information" at bounding box center [167, 384] width 183 height 19
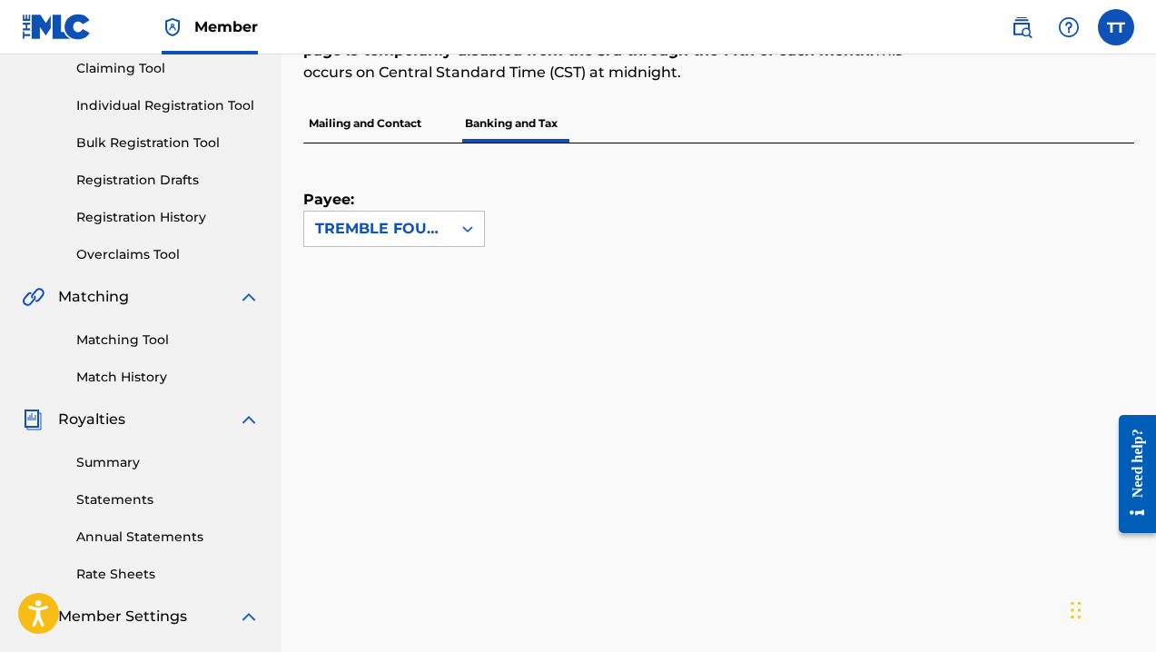
scroll to position [318, 0]
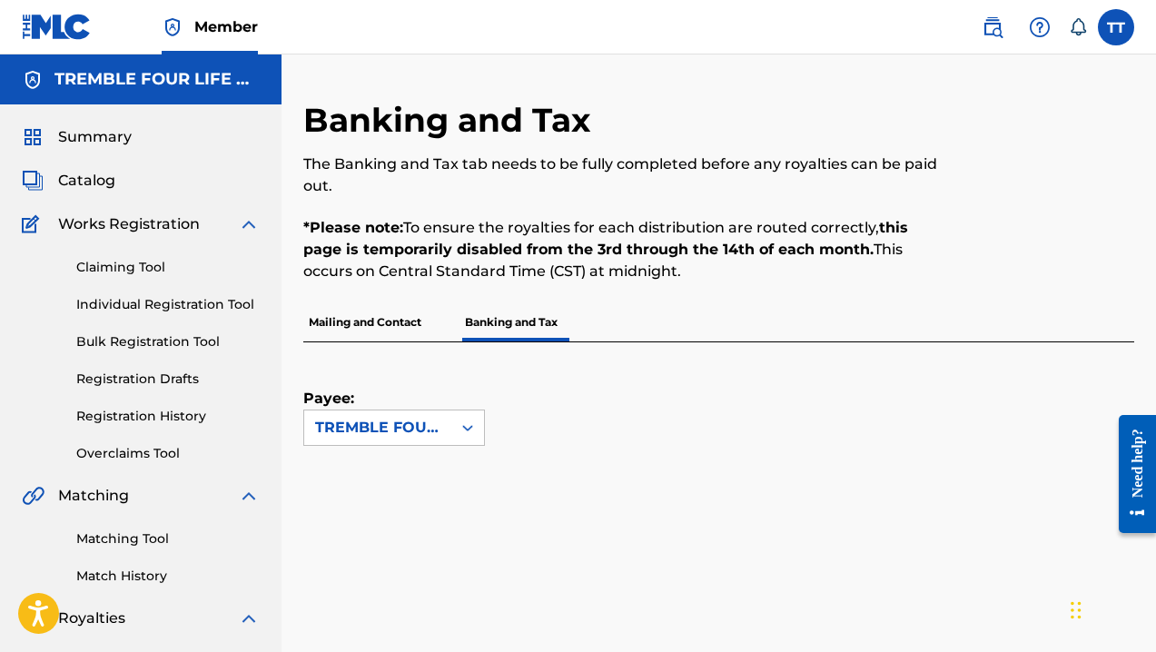
click at [507, 323] on p "Banking and Tax" at bounding box center [512, 322] width 104 height 38
click at [461, 426] on icon at bounding box center [468, 428] width 18 height 18
click at [437, 479] on div "TREMBLE FOUR LIFE MUSIC" at bounding box center [394, 479] width 180 height 67
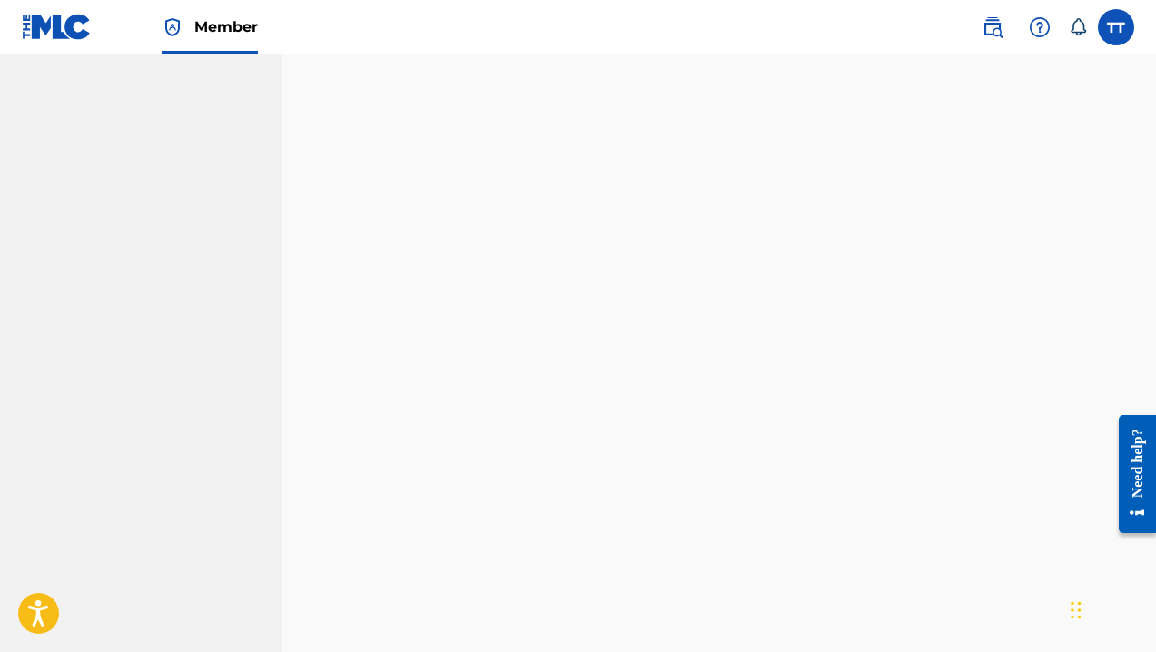
scroll to position [1183, 0]
click at [1099, 174] on div "Payee: TREMBLE FOUR LIFE MUSIC" at bounding box center [718, 91] width 831 height 2068
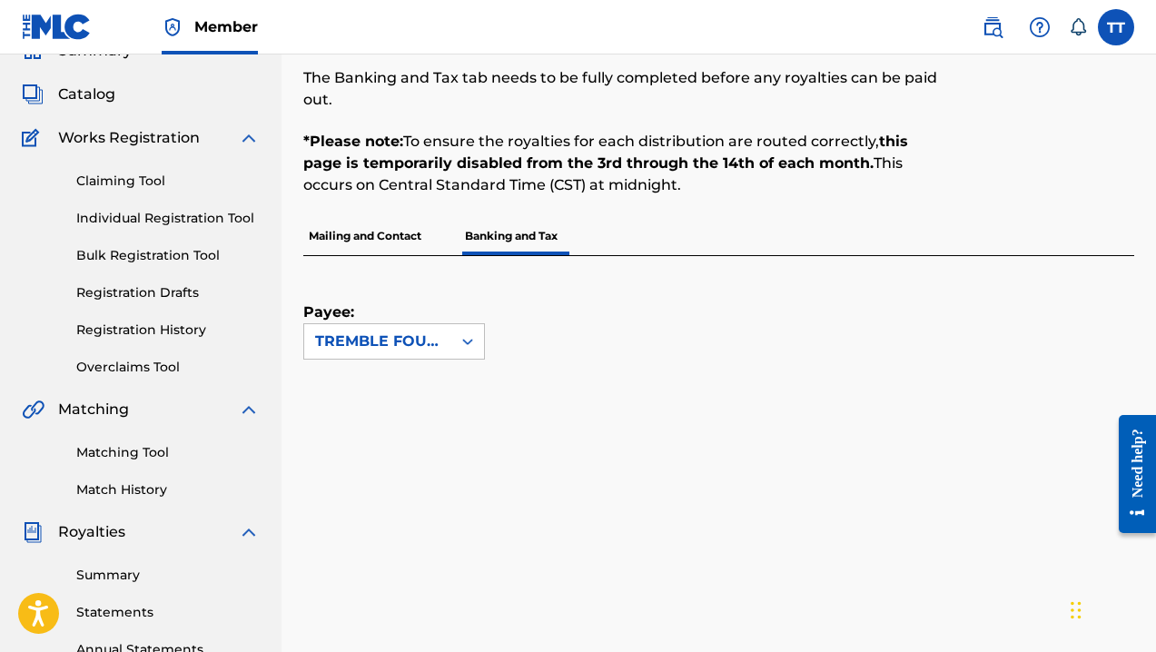
scroll to position [0, 0]
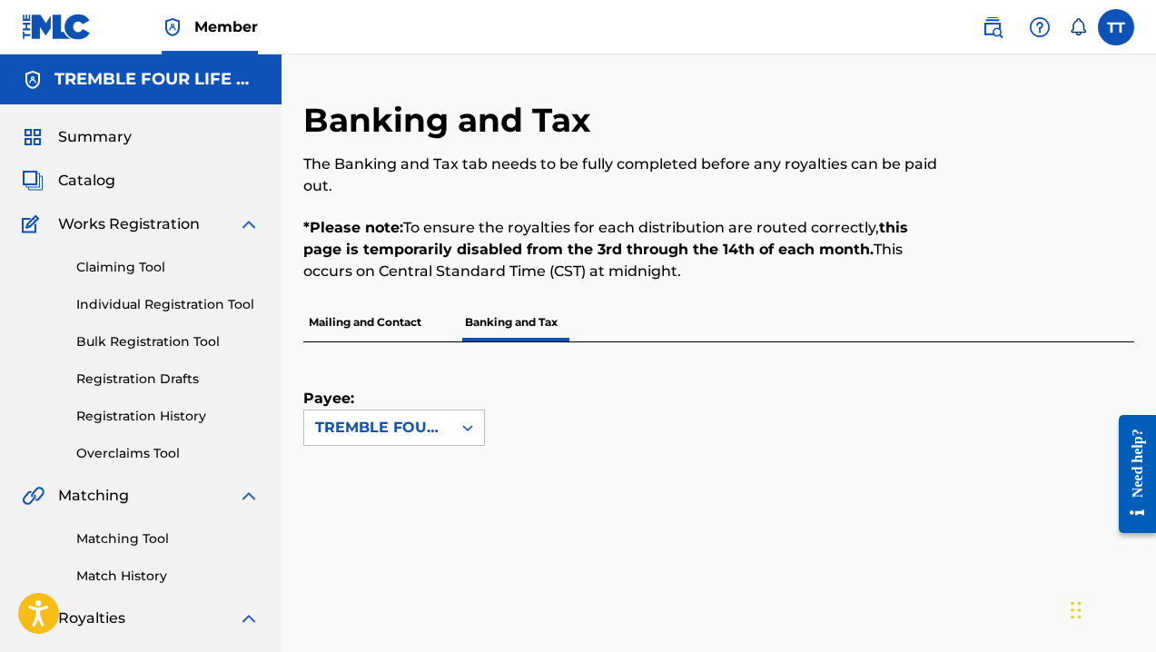
click at [888, 152] on div "Banking and Tax The Banking and Tax tab needs to be fully completed before any …" at bounding box center [623, 201] width 640 height 203
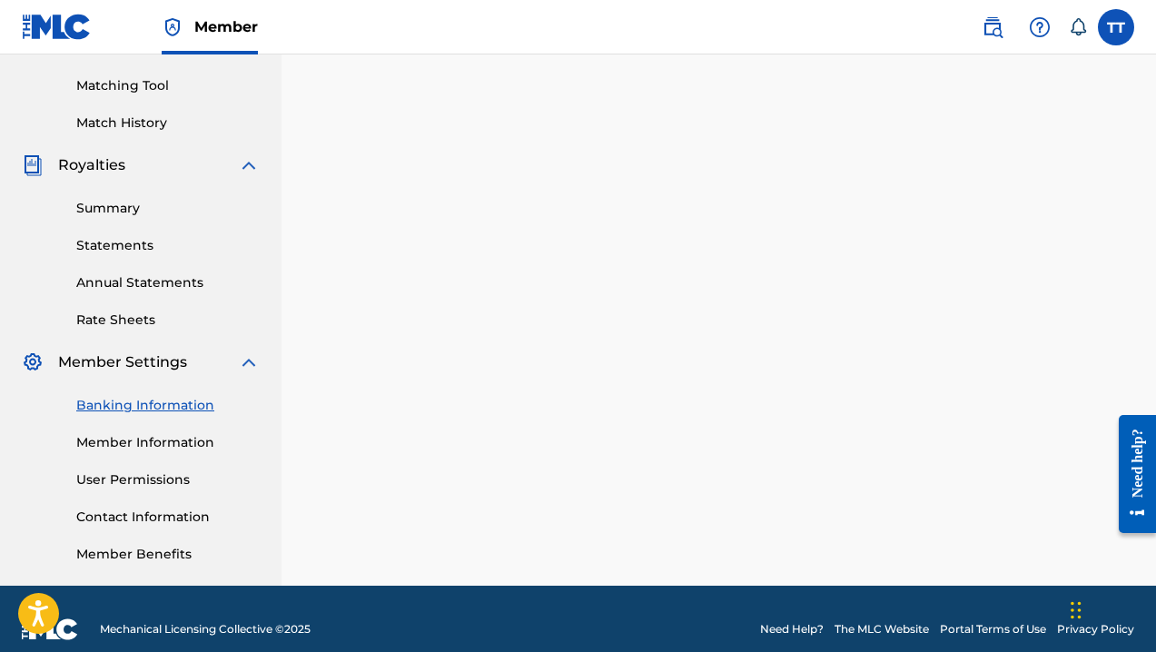
scroll to position [474, 0]
